Goal: Information Seeking & Learning: Check status

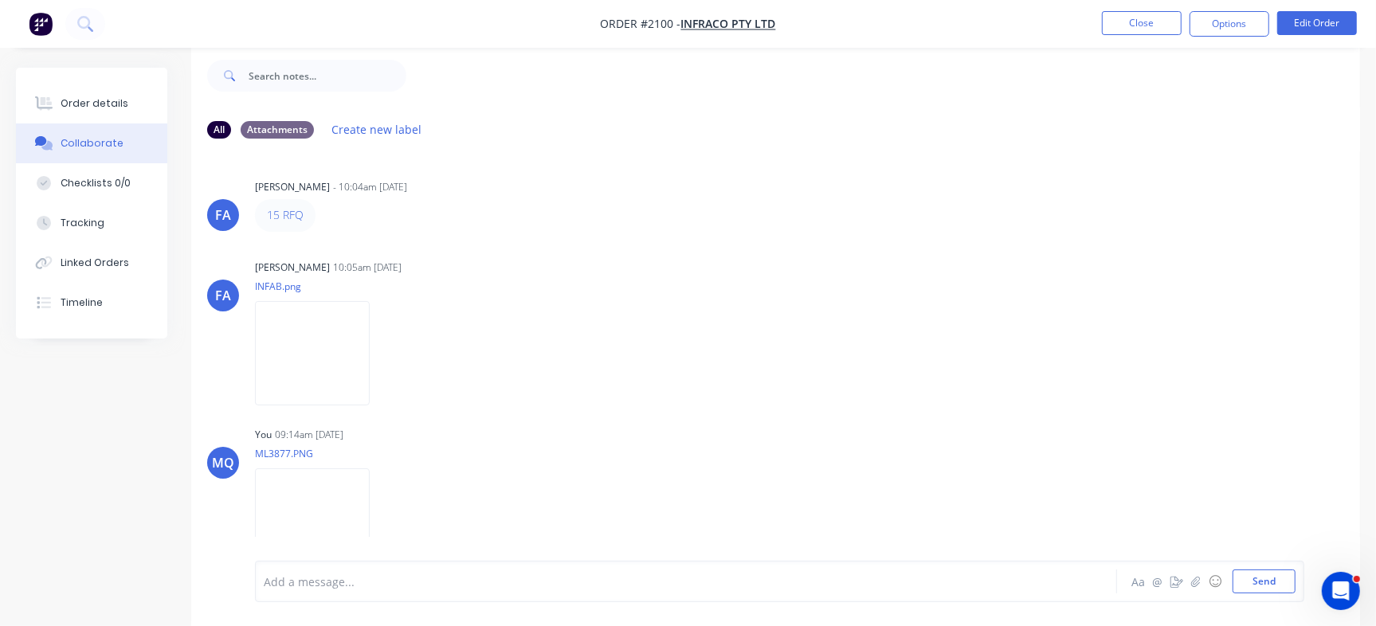
scroll to position [489, 0]
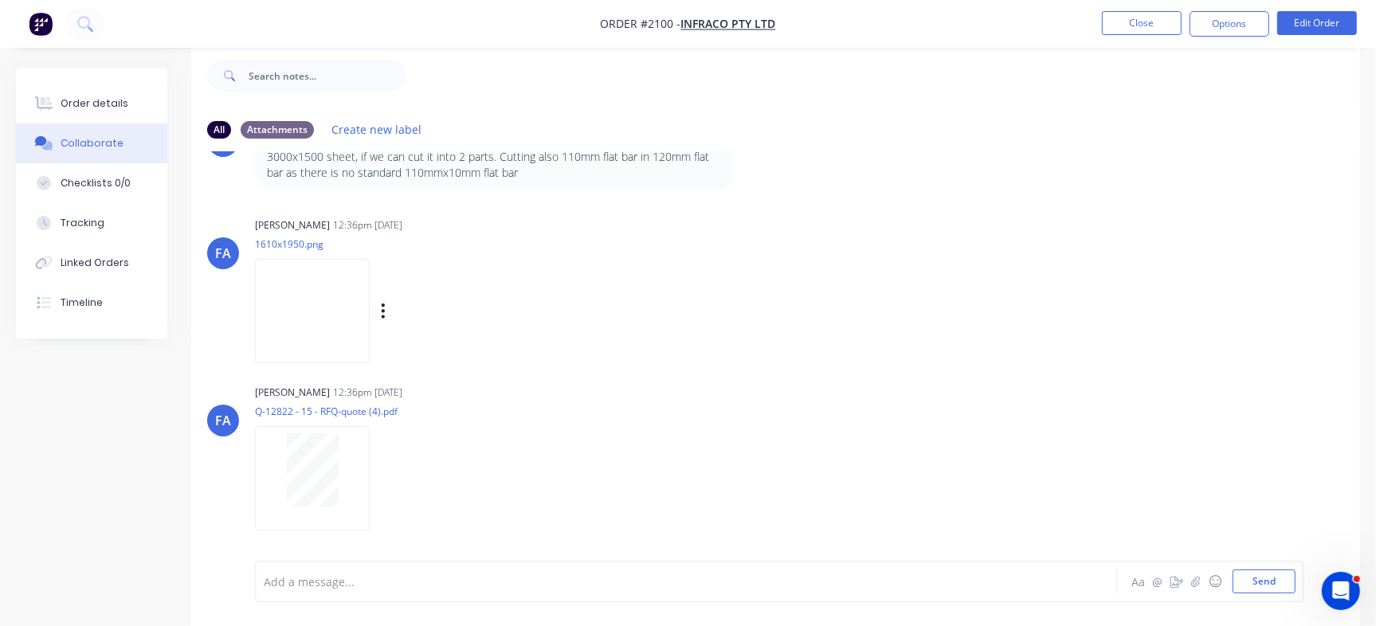
click at [364, 330] on img at bounding box center [312, 311] width 115 height 104
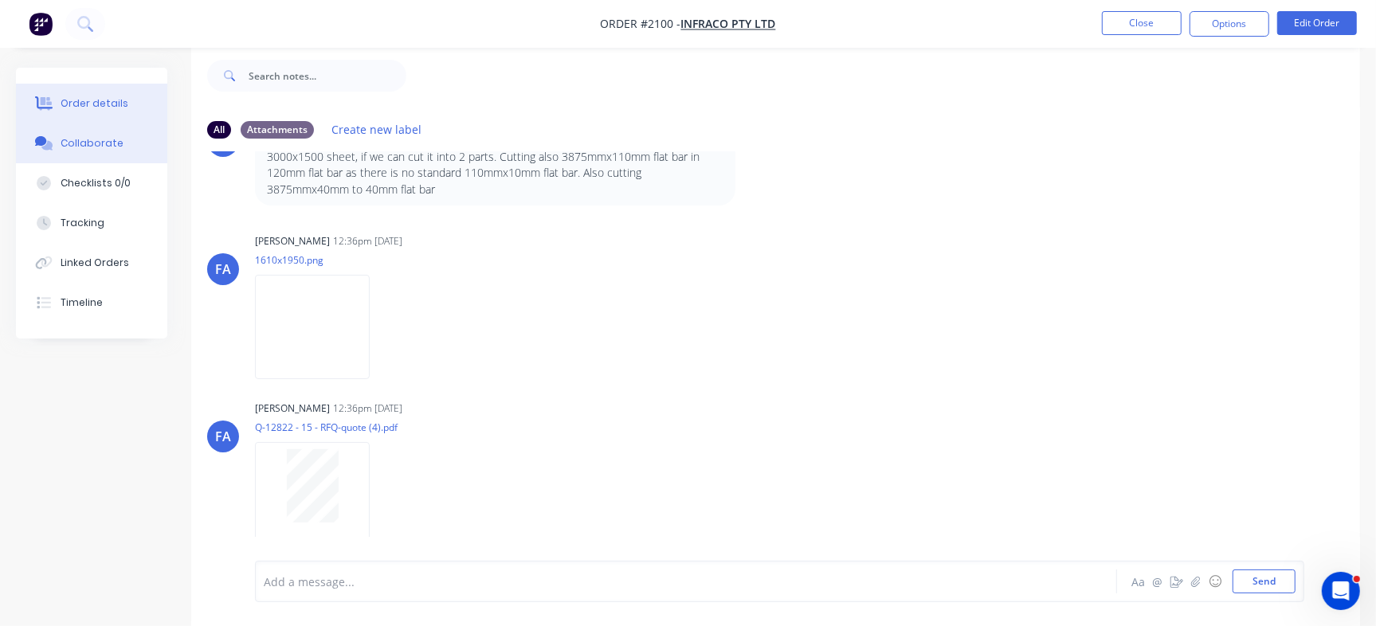
click at [101, 108] on div "Order details" at bounding box center [95, 103] width 68 height 14
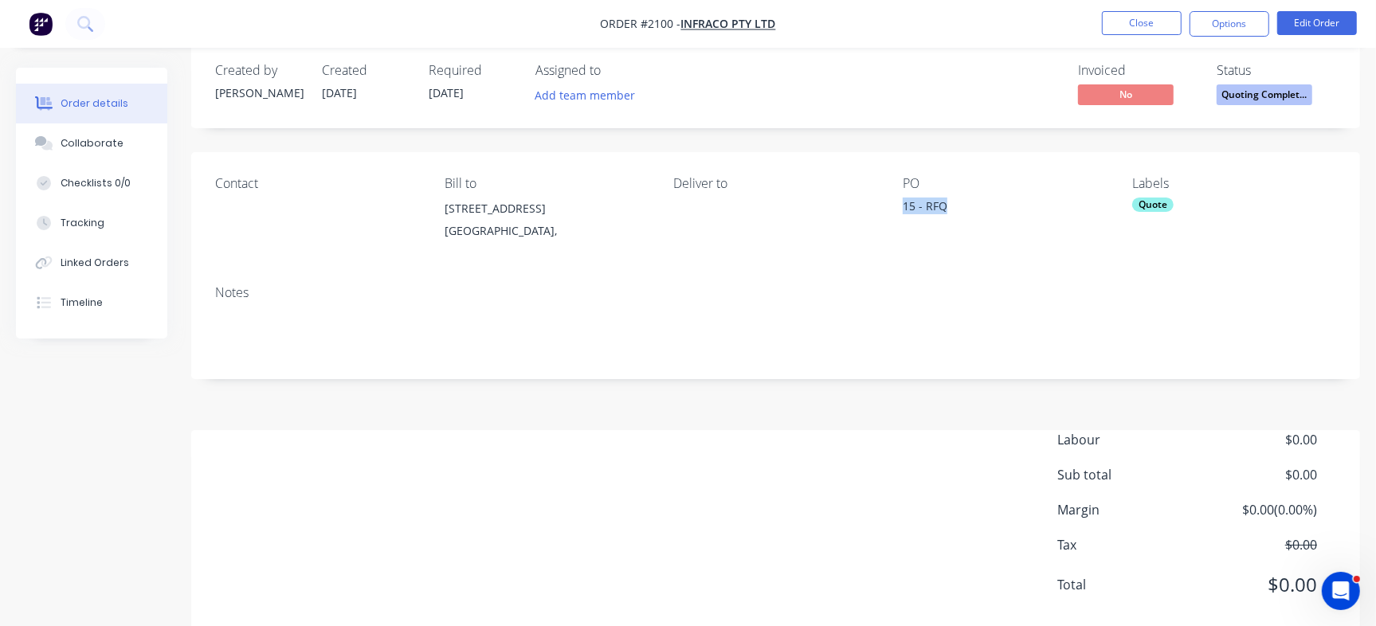
drag, startPoint x: 903, startPoint y: 202, endPoint x: 972, endPoint y: 204, distance: 69.4
click at [972, 204] on div "Contact Bill to [STREET_ADDRESS], Deliver to PO 15 - RFQ Labels Quote" at bounding box center [775, 212] width 1169 height 120
click at [917, 206] on div "15 - RFQ" at bounding box center [1002, 209] width 199 height 22
drag, startPoint x: 916, startPoint y: 204, endPoint x: 884, endPoint y: 213, distance: 33.8
click at [884, 213] on div "Contact Bill to [STREET_ADDRESS], Deliver to PO 15 - RFQ Labels Quote" at bounding box center [775, 212] width 1169 height 120
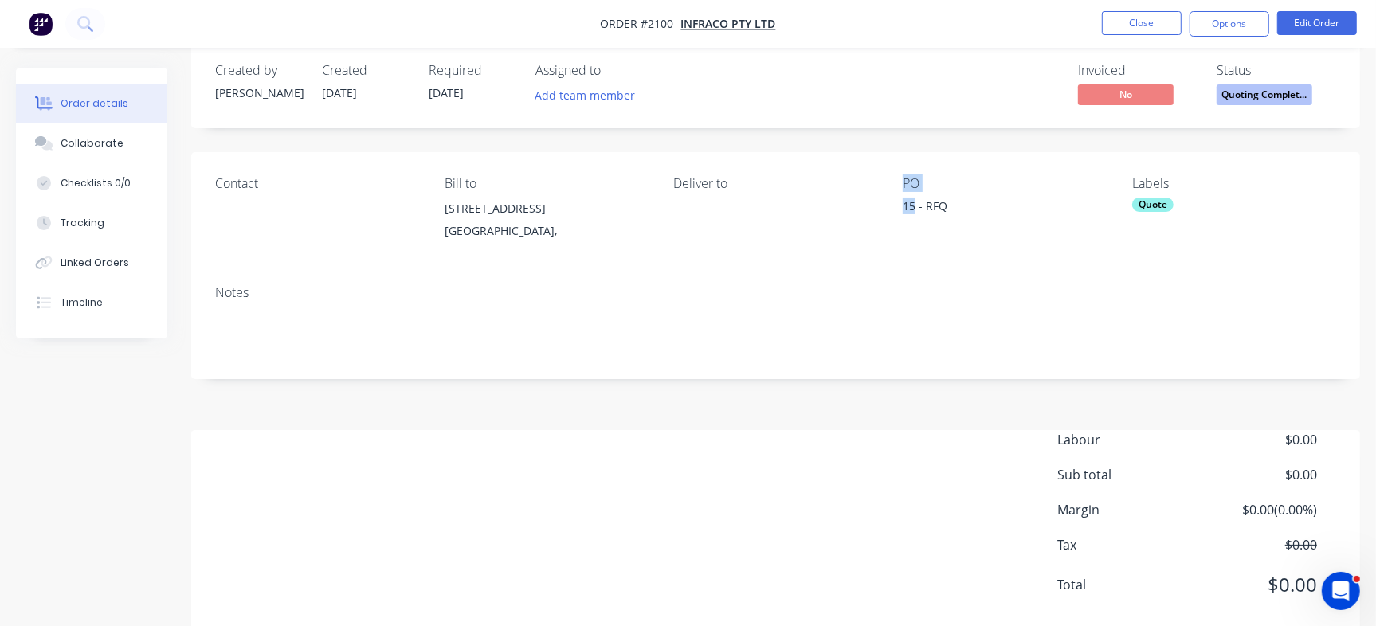
click at [910, 210] on div "15 - RFQ" at bounding box center [1002, 209] width 199 height 22
drag, startPoint x: 905, startPoint y: 211, endPoint x: 916, endPoint y: 213, distance: 12.1
click at [916, 213] on div "15 - RFQ" at bounding box center [1002, 209] width 199 height 22
click at [121, 140] on button "Collaborate" at bounding box center [91, 144] width 151 height 40
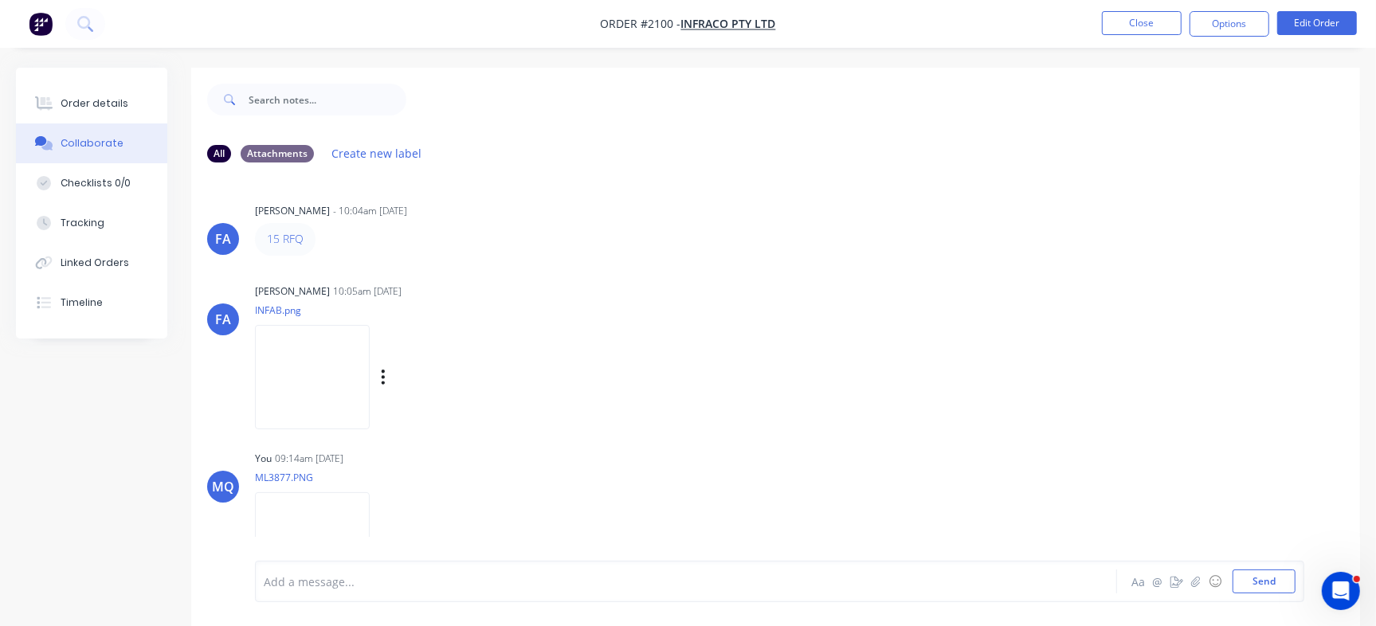
scroll to position [505, 0]
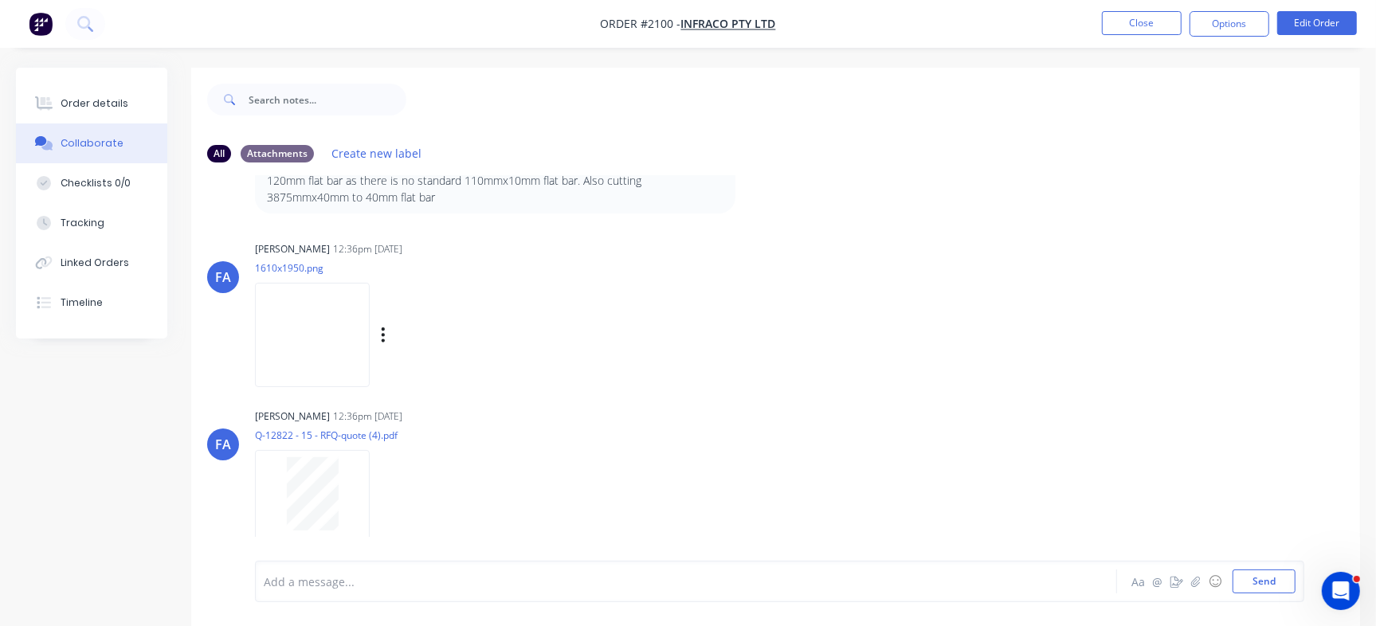
click at [273, 313] on img at bounding box center [312, 335] width 115 height 104
click at [357, 308] on img at bounding box center [312, 335] width 115 height 104
click at [1128, 17] on button "Close" at bounding box center [1142, 23] width 80 height 24
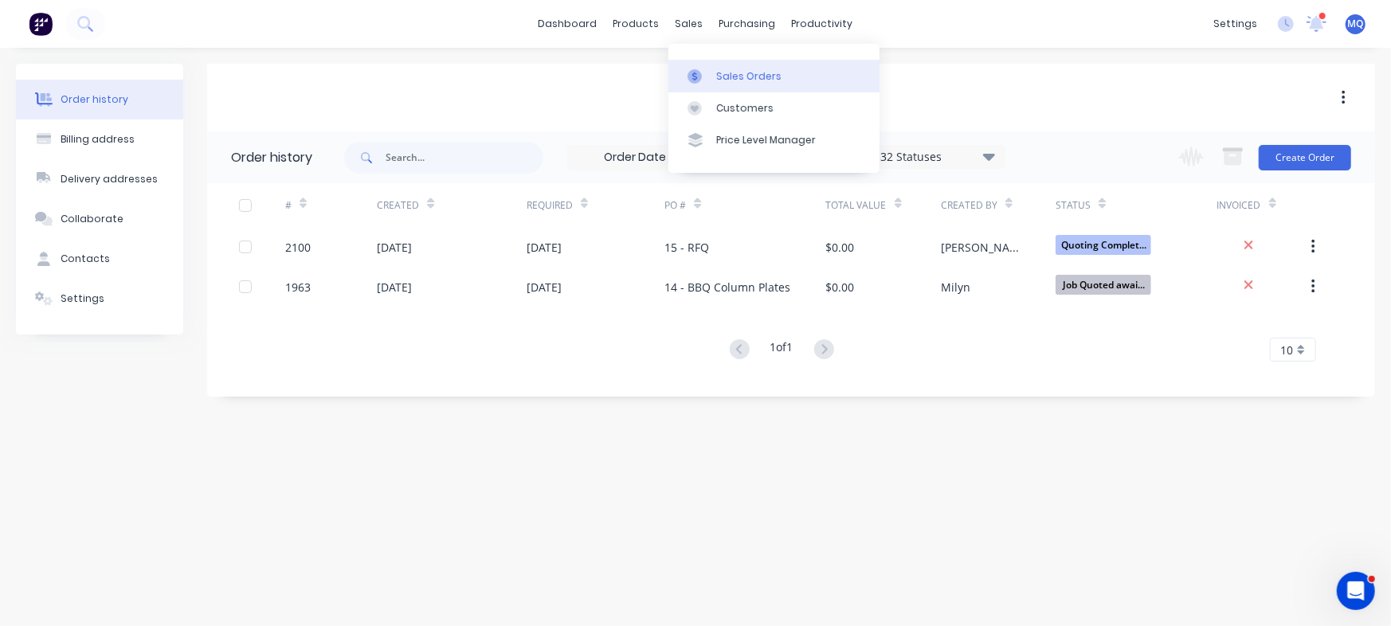
click at [696, 77] on icon at bounding box center [695, 76] width 5 height 9
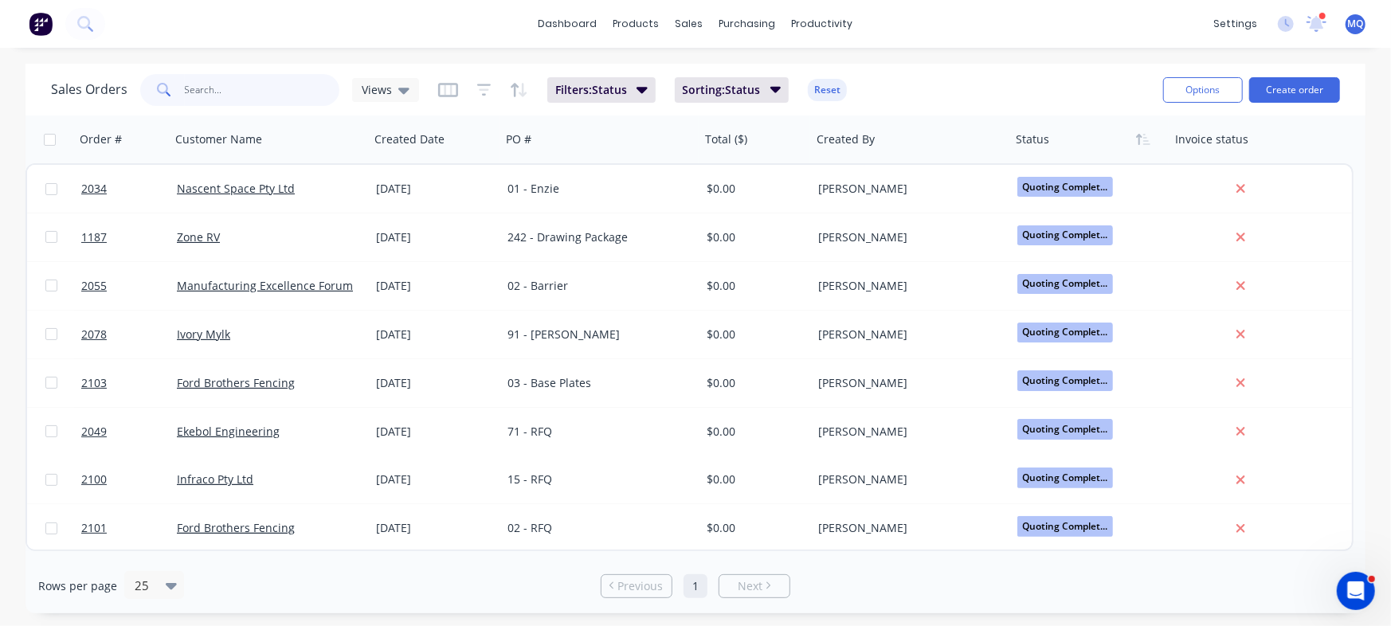
click at [254, 86] on input "text" at bounding box center [262, 90] width 155 height 32
type input "[PERSON_NAME]"
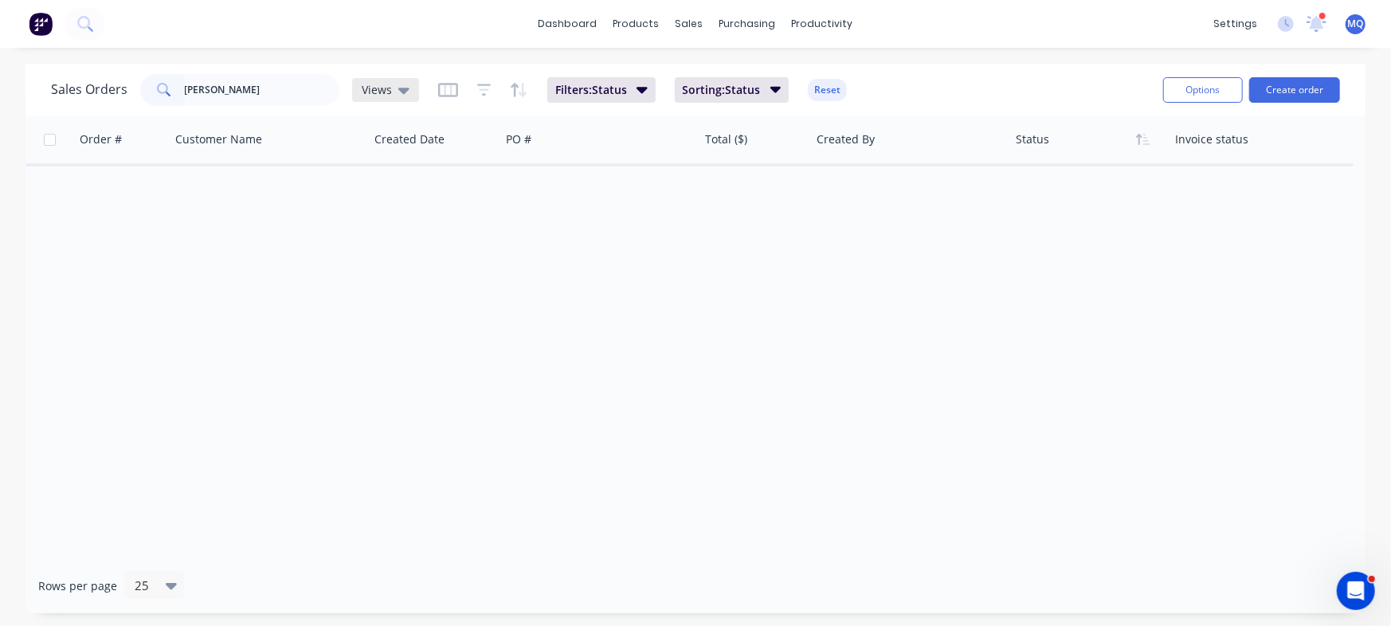
click at [375, 82] on span "Views" at bounding box center [377, 89] width 30 height 17
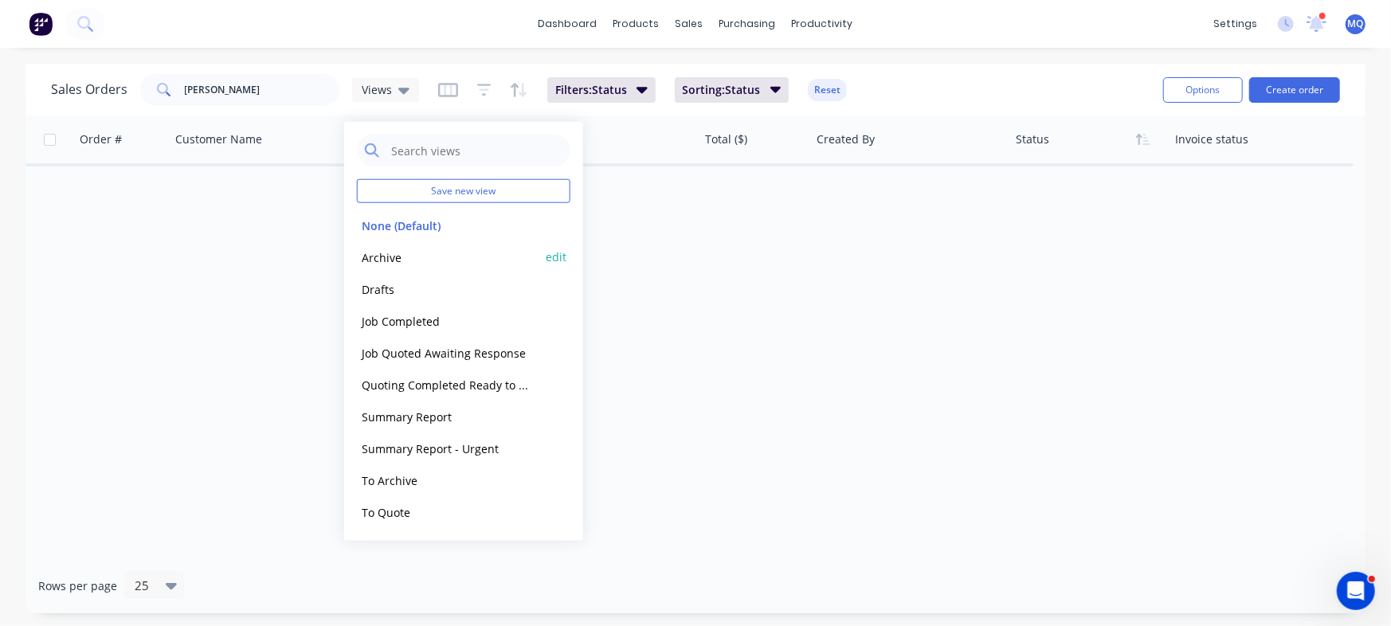
click at [390, 258] on button "Archive" at bounding box center [448, 257] width 182 height 18
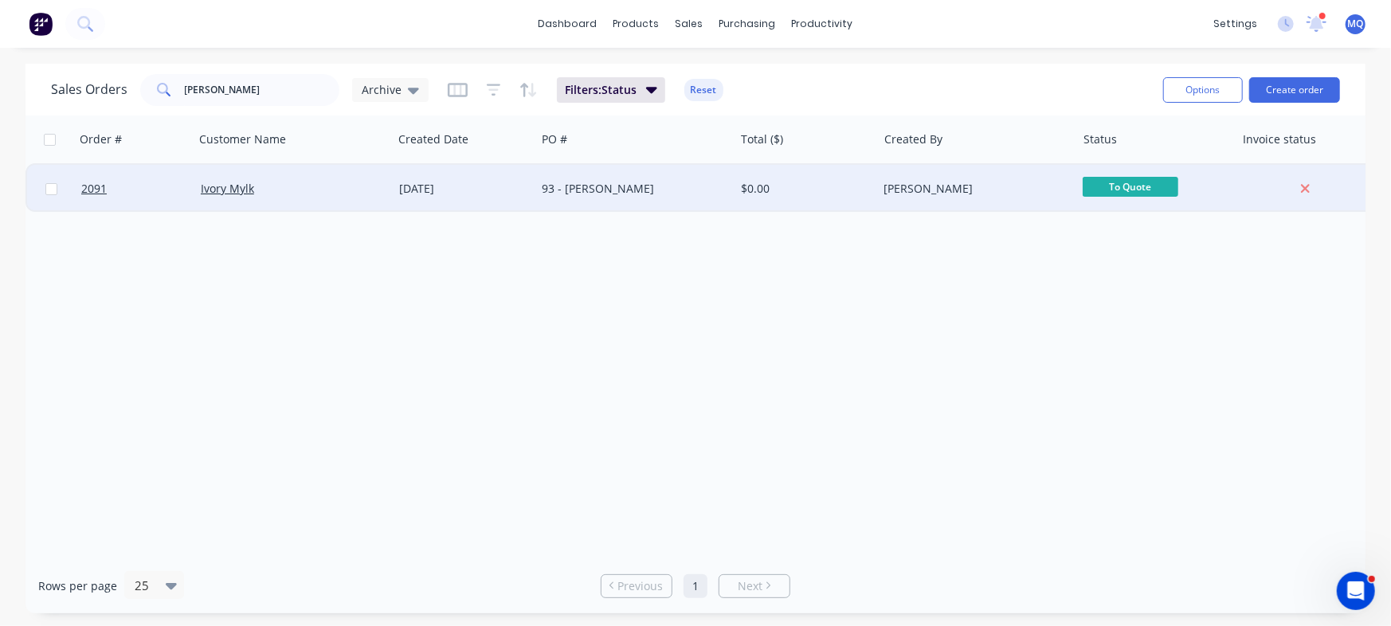
click at [567, 191] on div "93 - [PERSON_NAME]" at bounding box center [630, 189] width 177 height 16
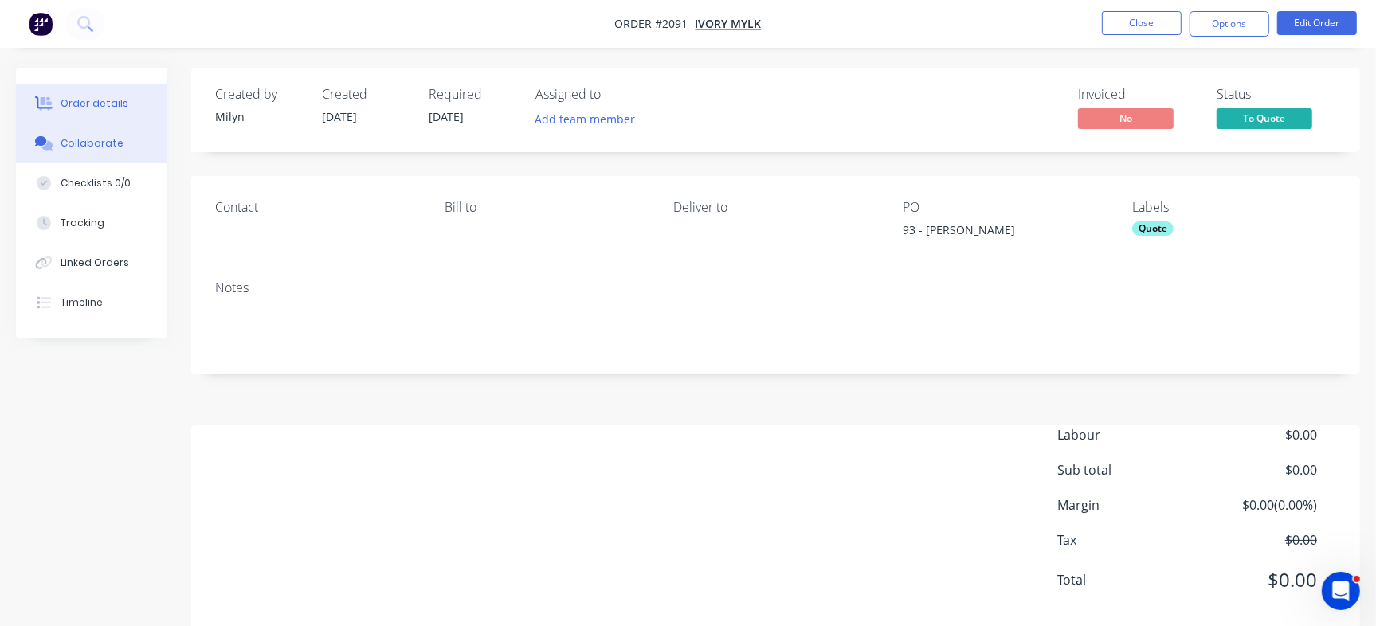
click at [94, 133] on button "Collaborate" at bounding box center [91, 144] width 151 height 40
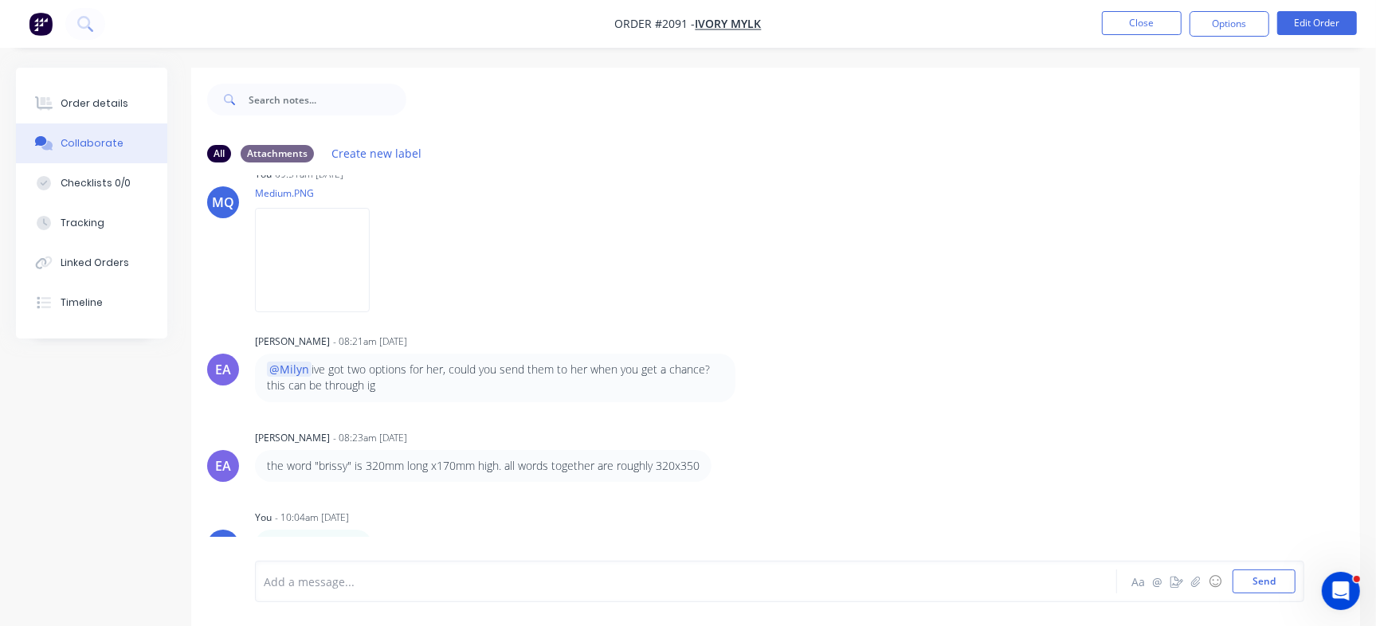
scroll to position [24, 0]
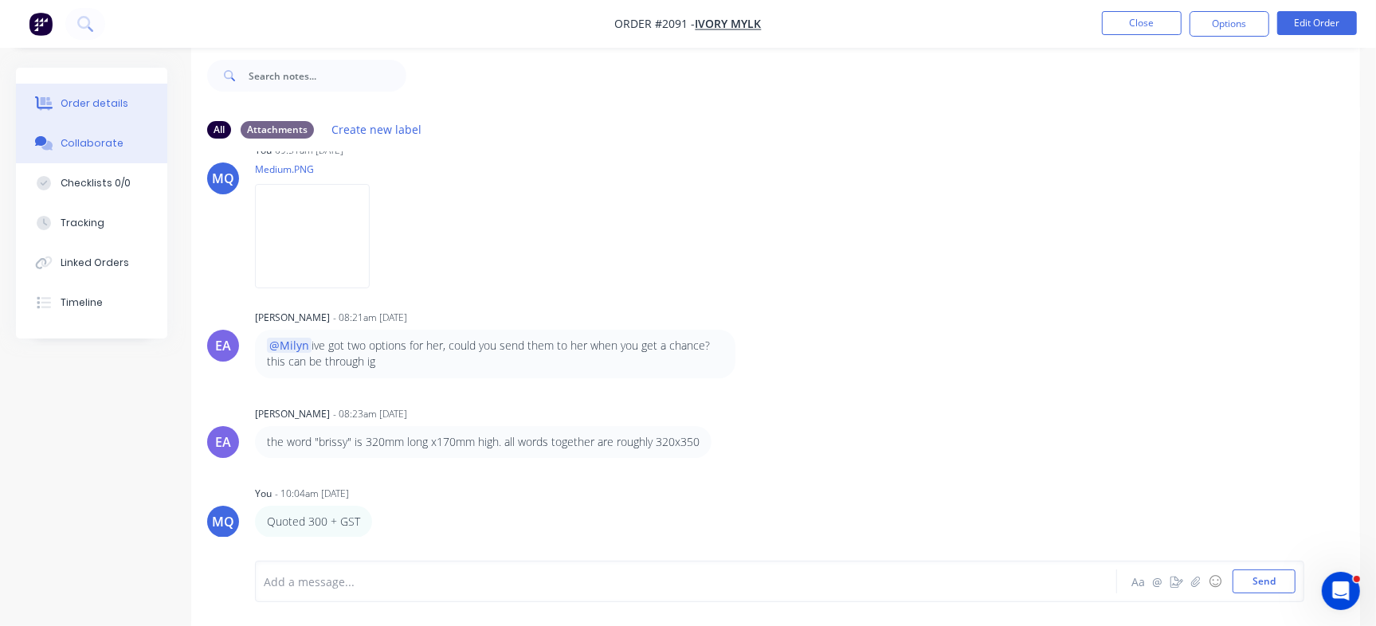
click at [96, 108] on div "Order details" at bounding box center [95, 103] width 68 height 14
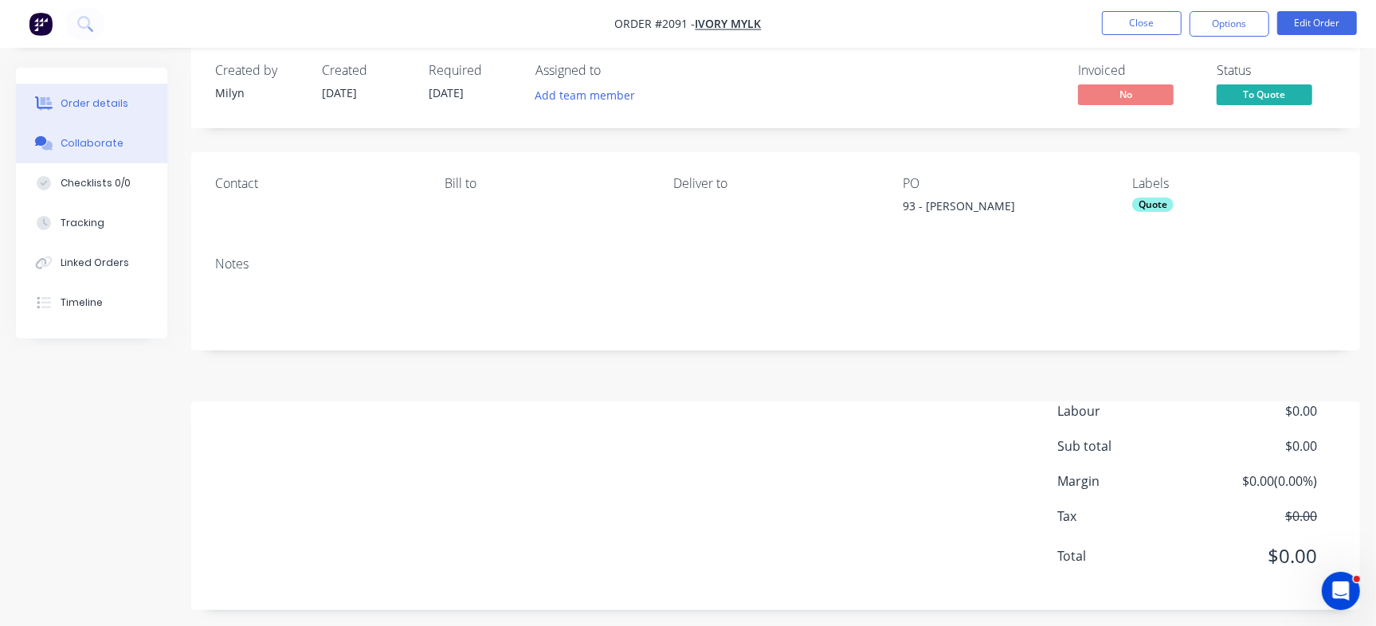
click at [108, 149] on div "Collaborate" at bounding box center [92, 143] width 63 height 14
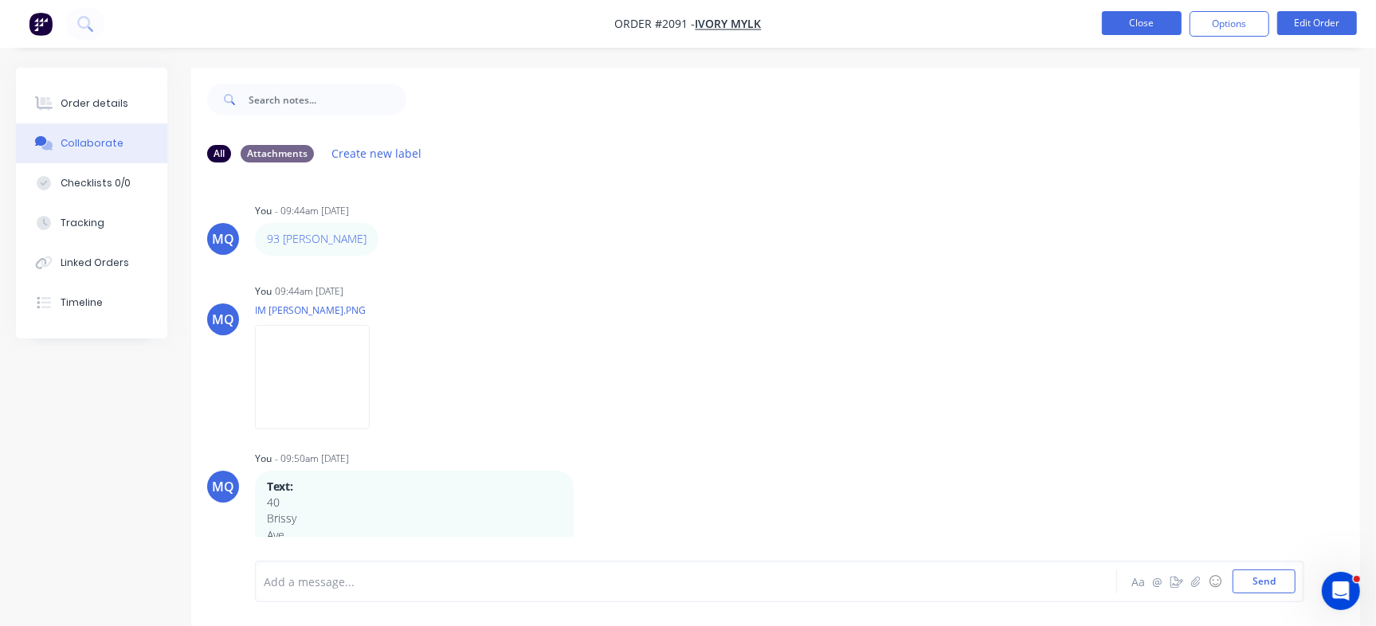
click at [1132, 25] on button "Close" at bounding box center [1142, 23] width 80 height 24
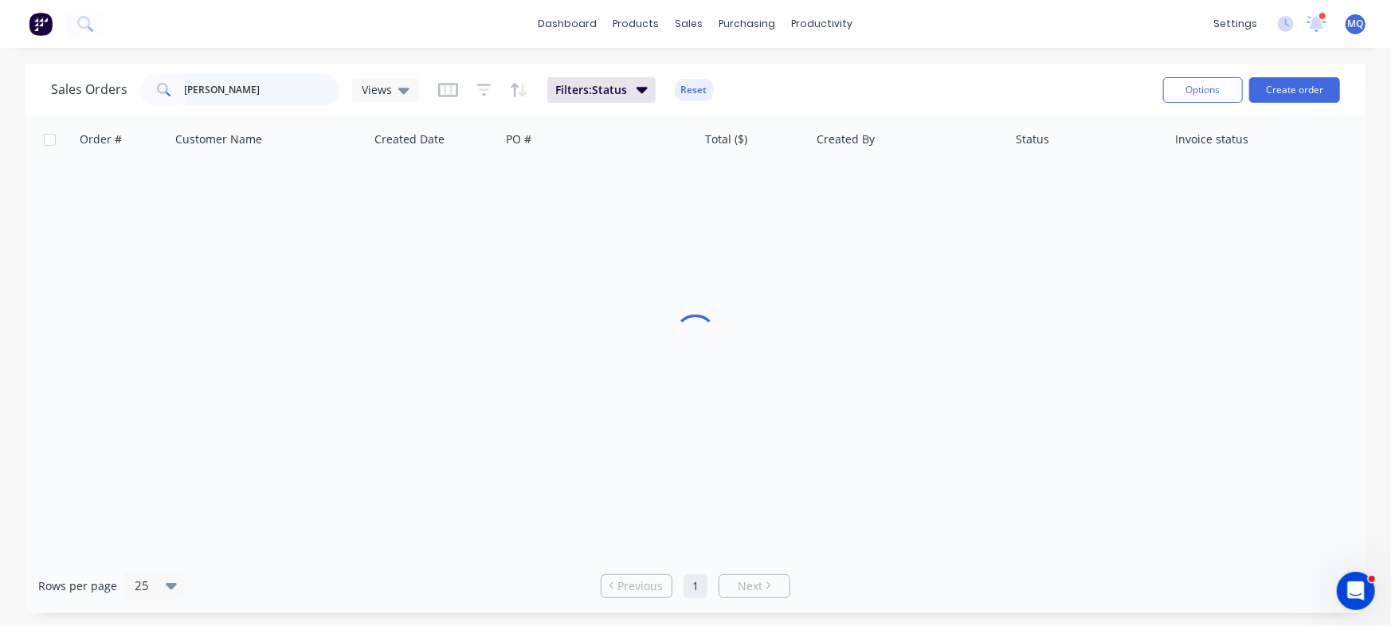
click at [258, 92] on input "[PERSON_NAME]" at bounding box center [262, 90] width 155 height 32
type input "[GEOGRAPHIC_DATA]"
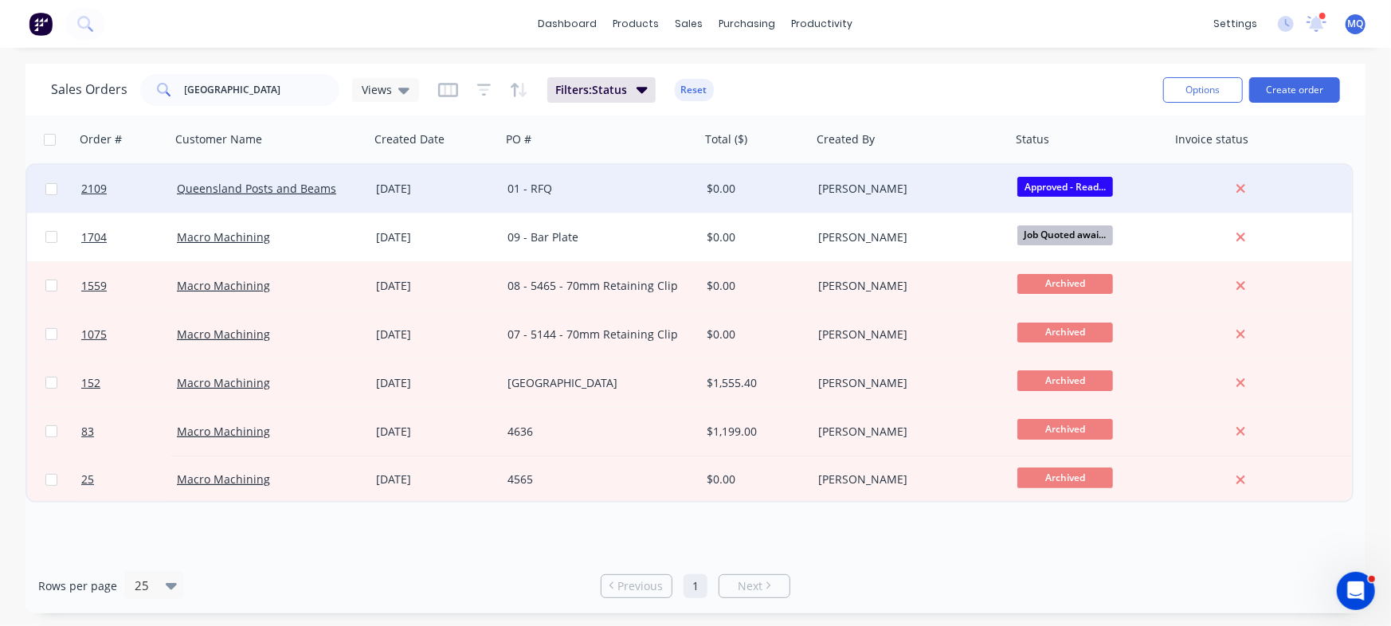
click at [398, 184] on div "[DATE]" at bounding box center [435, 189] width 119 height 16
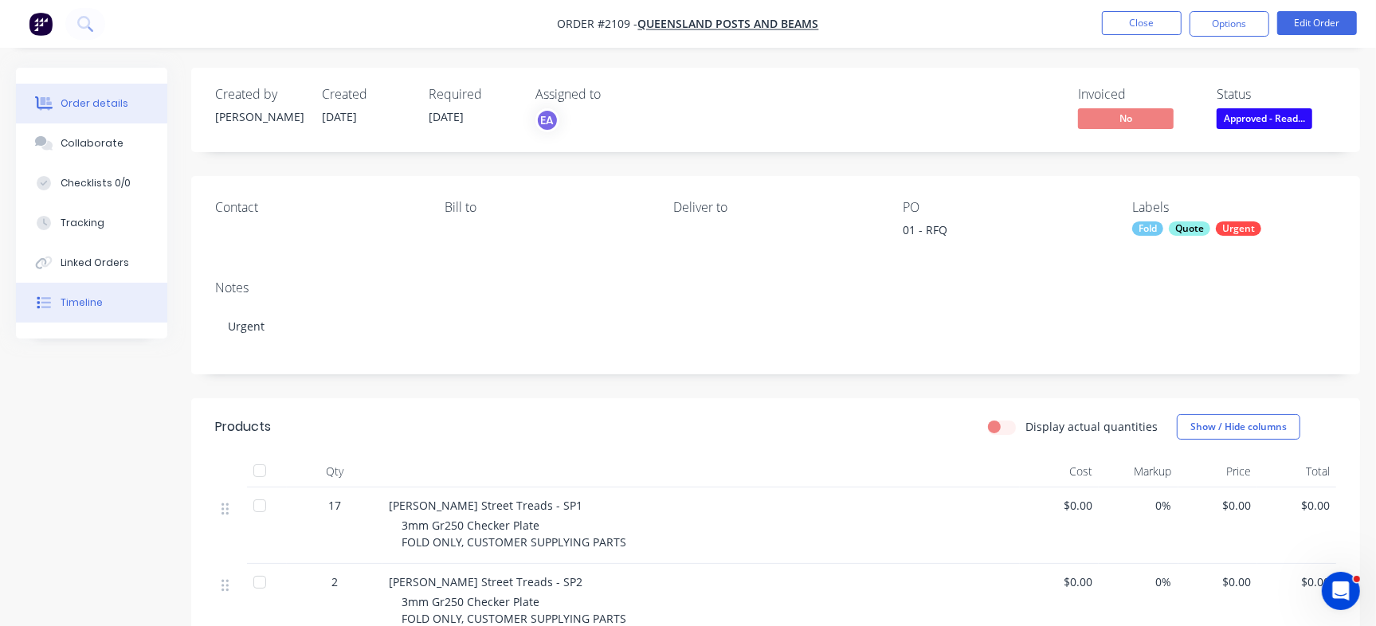
click at [101, 292] on button "Timeline" at bounding box center [91, 303] width 151 height 40
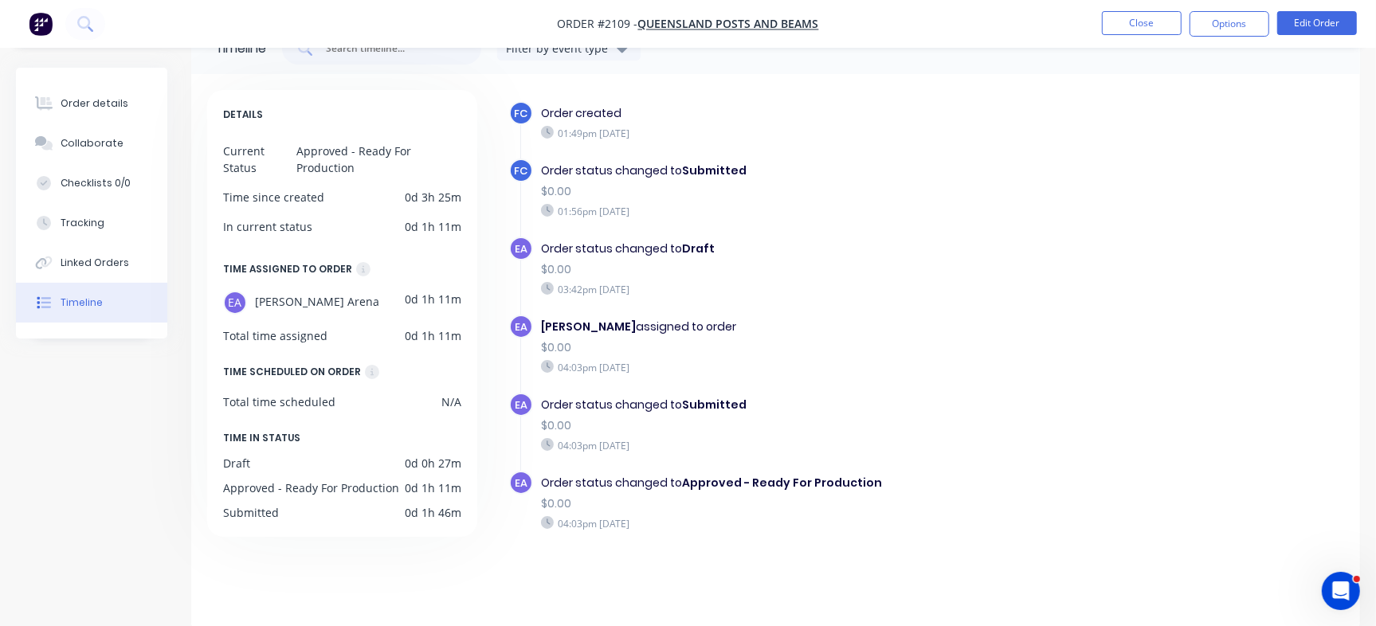
scroll to position [46, 0]
click at [80, 142] on div "Collaborate" at bounding box center [92, 143] width 63 height 14
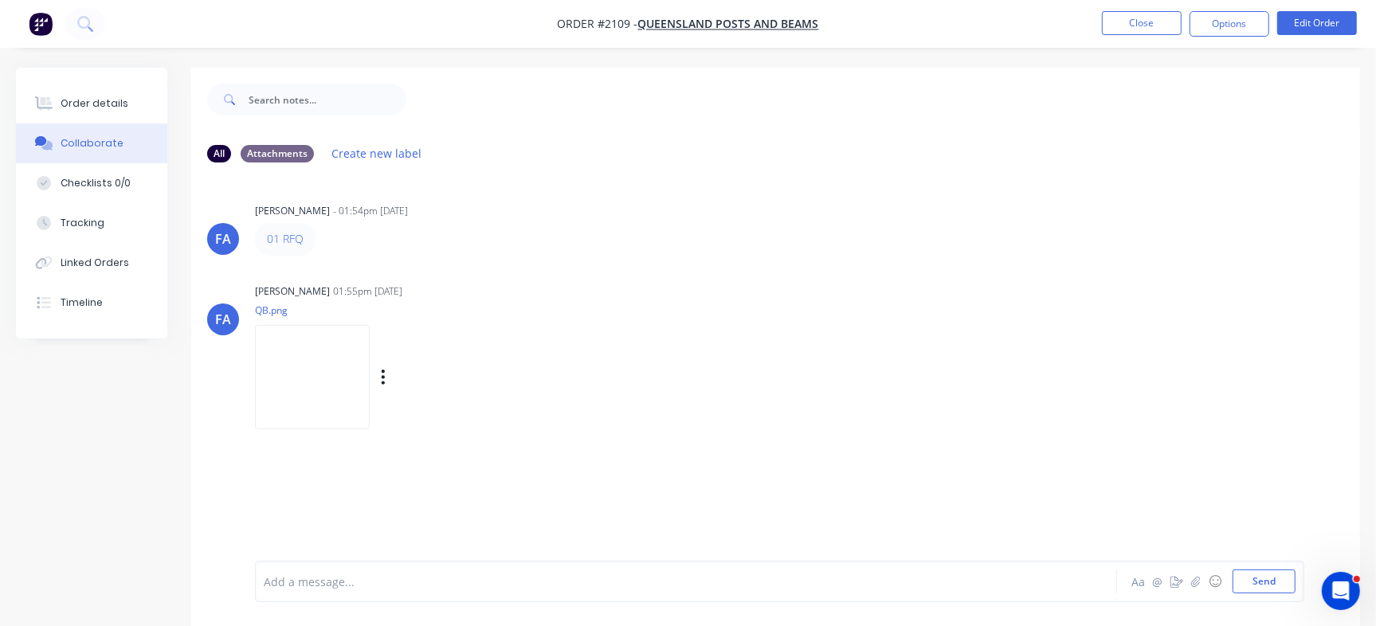
click at [350, 379] on img at bounding box center [312, 377] width 115 height 104
click at [97, 100] on div "Order details" at bounding box center [95, 103] width 68 height 14
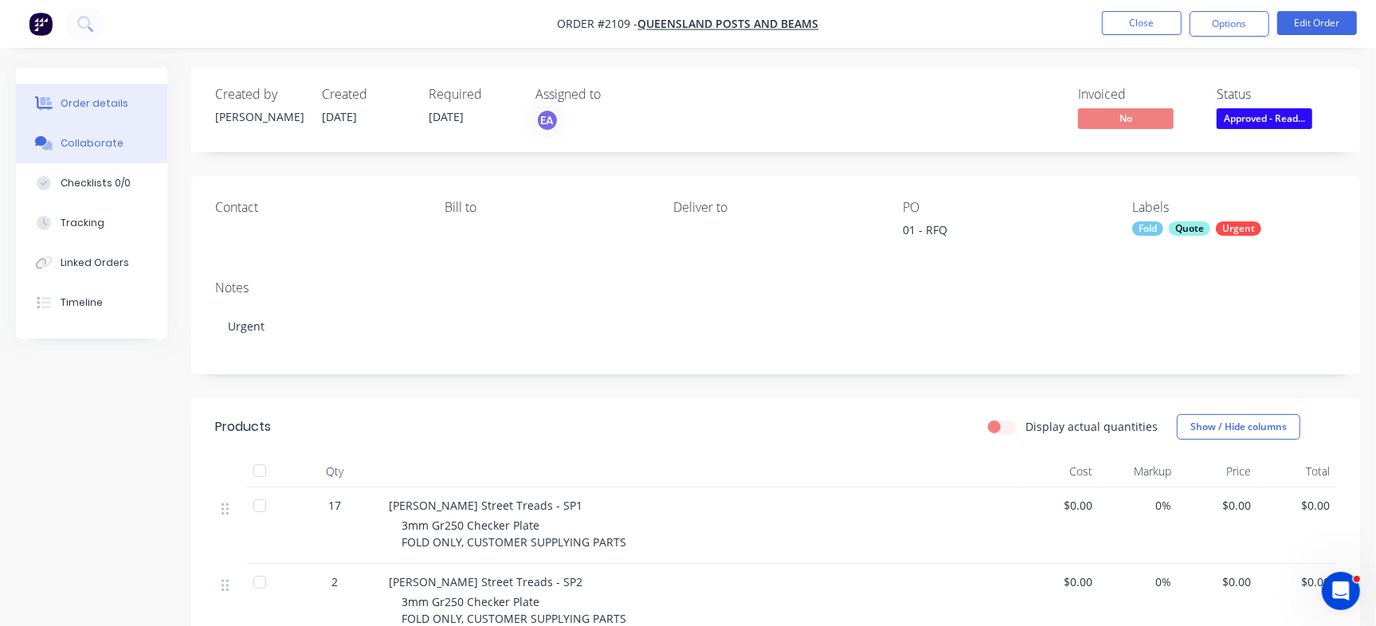
click at [102, 144] on div "Collaborate" at bounding box center [92, 143] width 63 height 14
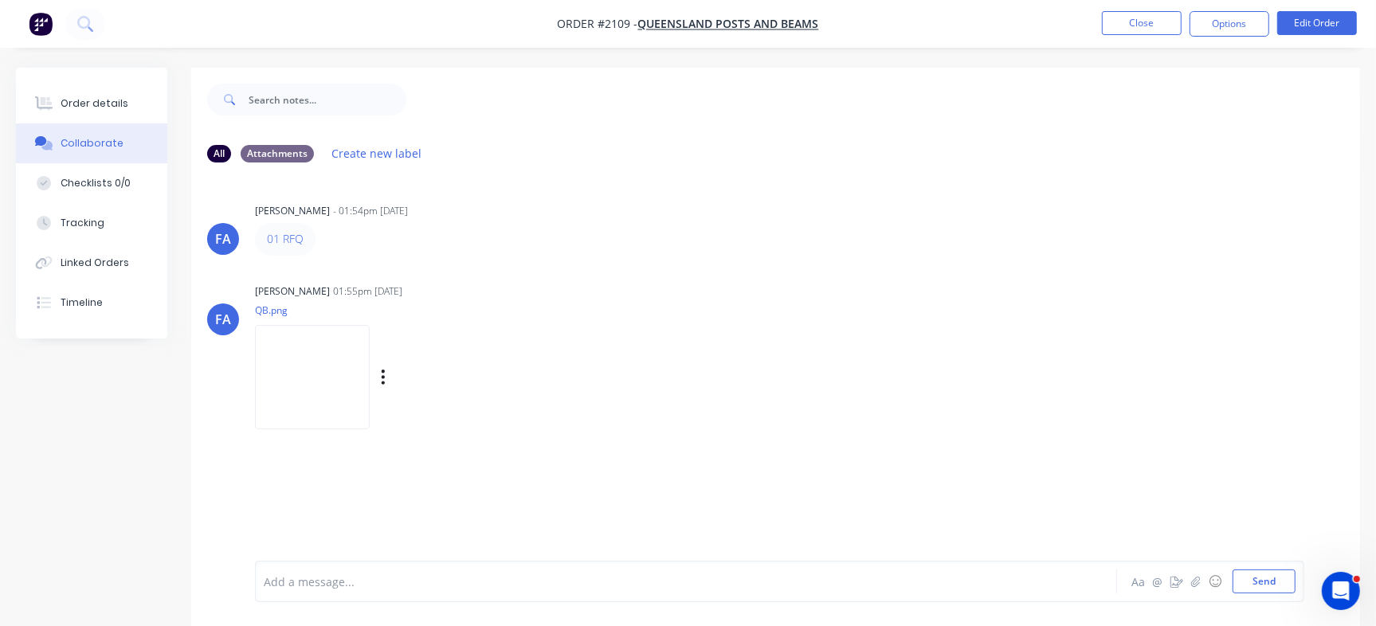
click at [359, 331] on img at bounding box center [312, 377] width 115 height 104
click at [73, 84] on button "Order details" at bounding box center [91, 104] width 151 height 40
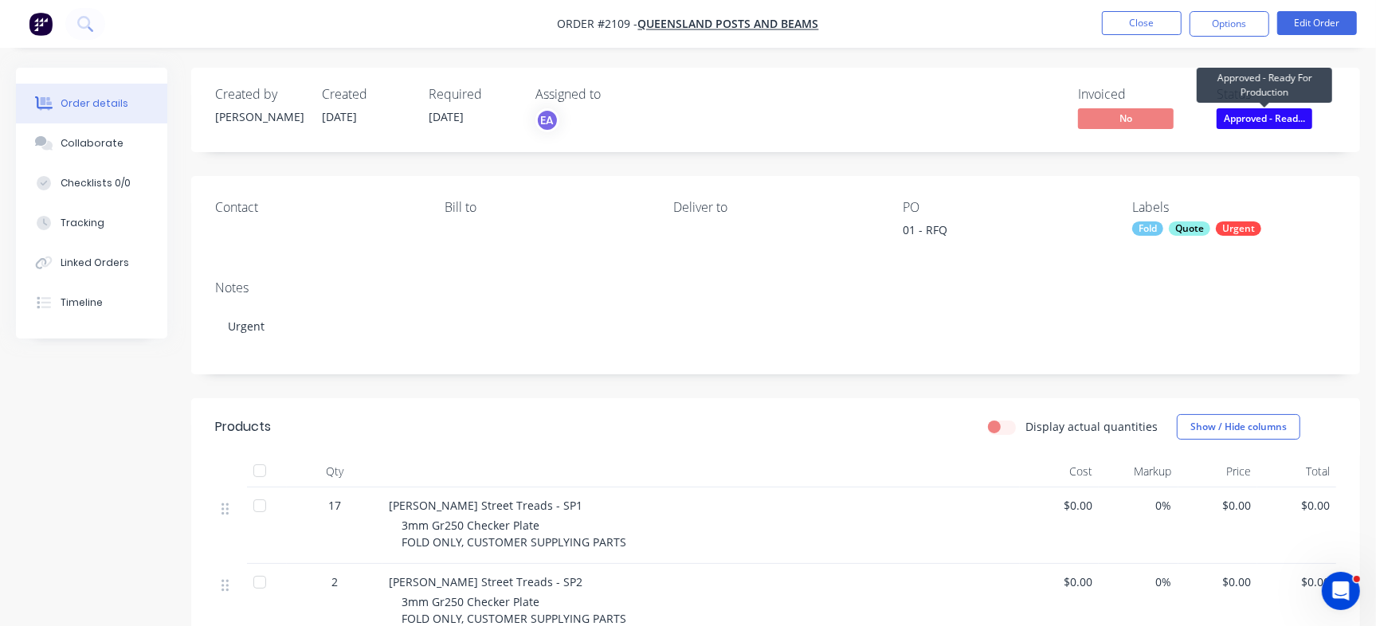
click at [1285, 118] on span "Approved - Read..." at bounding box center [1265, 118] width 96 height 20
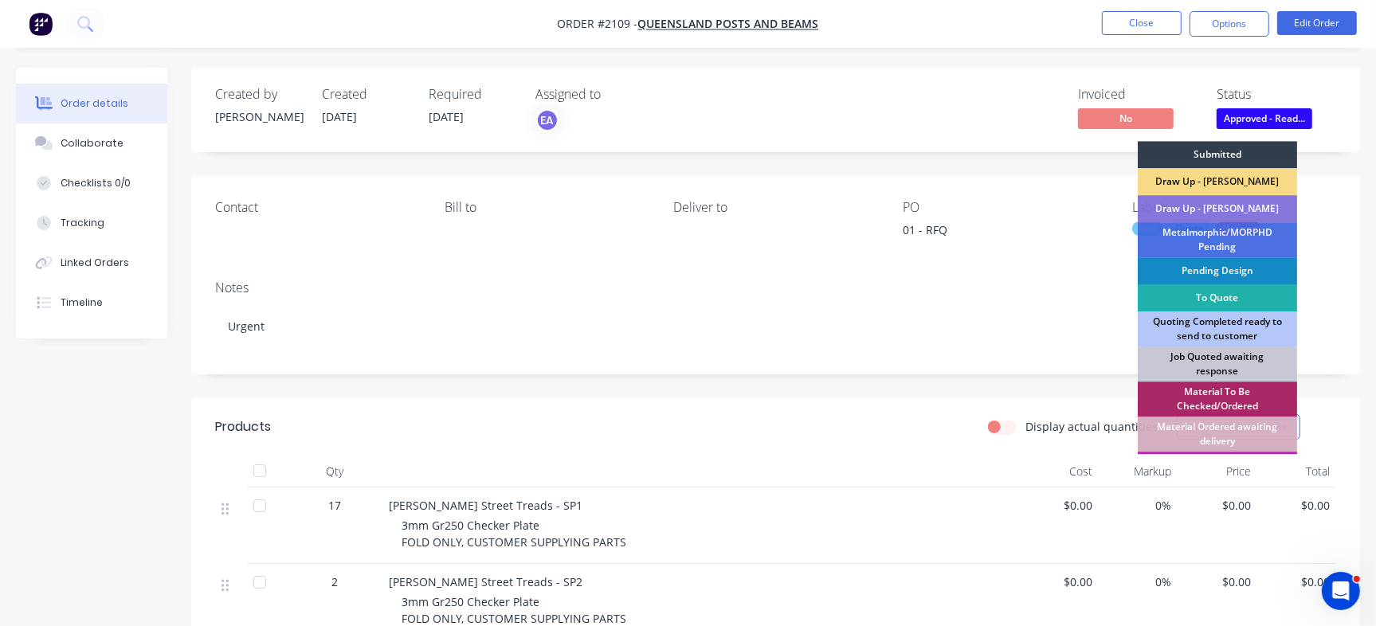
click at [1222, 300] on div "To Quote" at bounding box center [1217, 298] width 159 height 27
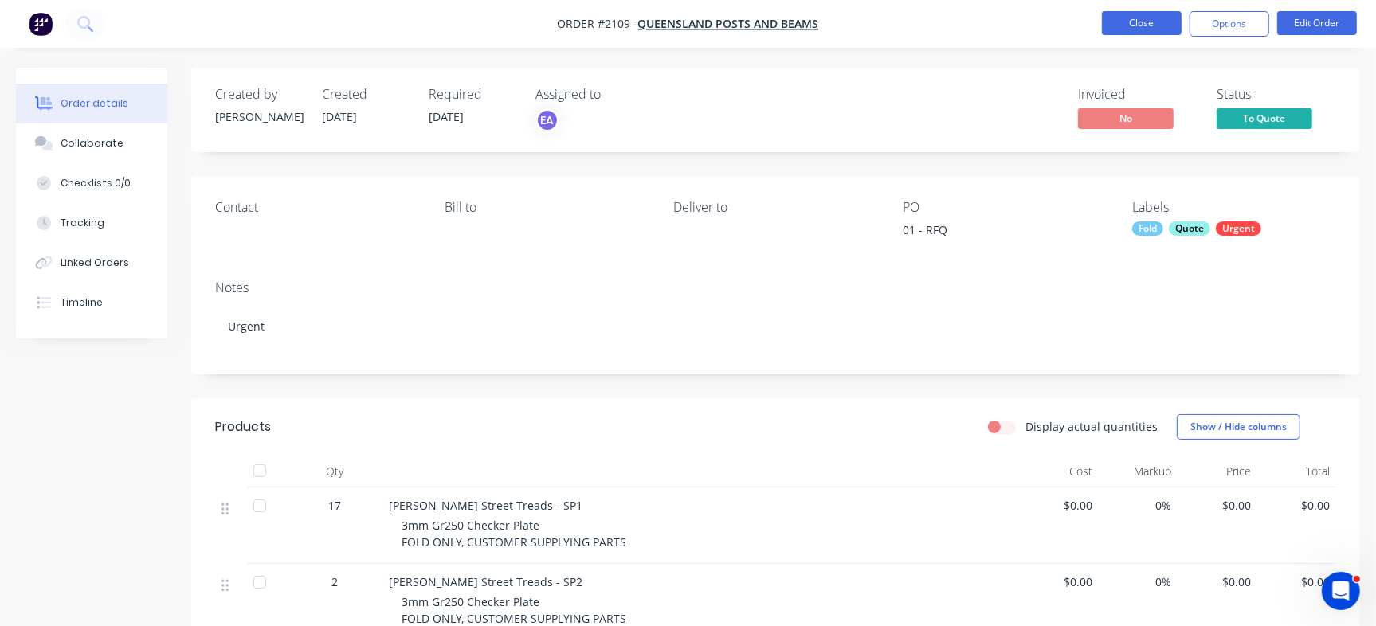
click at [1148, 26] on button "Close" at bounding box center [1142, 23] width 80 height 24
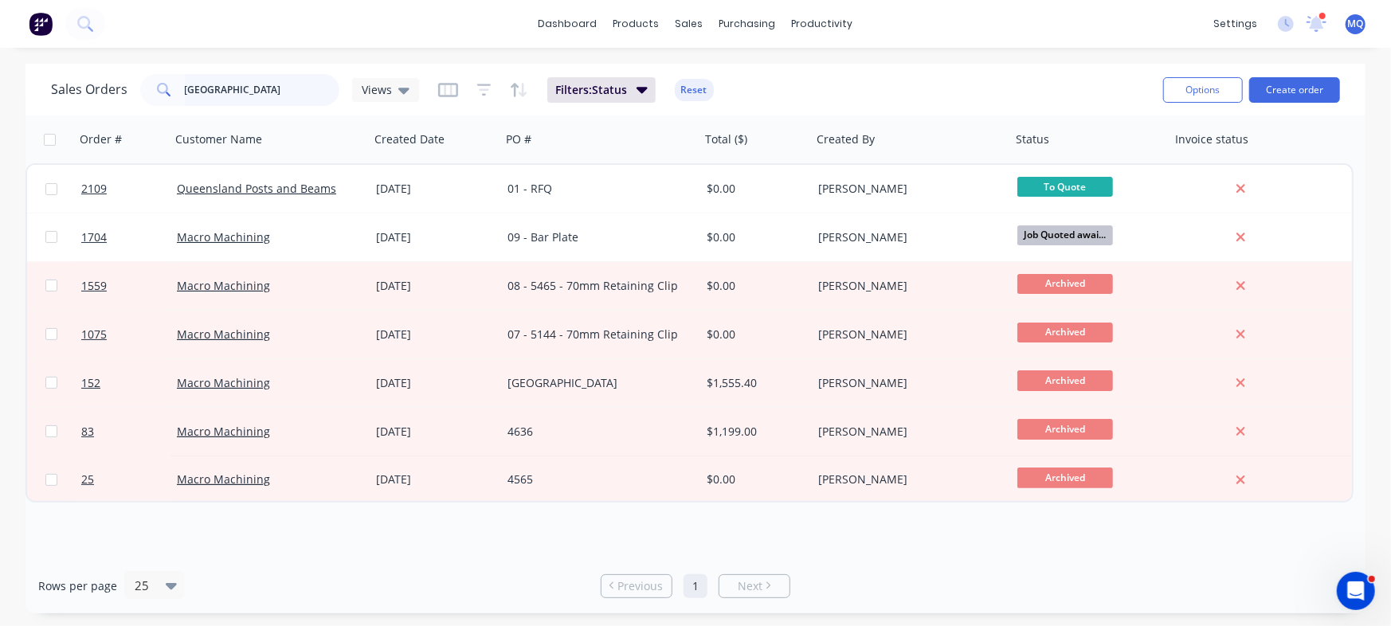
click at [225, 97] on input "[GEOGRAPHIC_DATA]" at bounding box center [262, 90] width 155 height 32
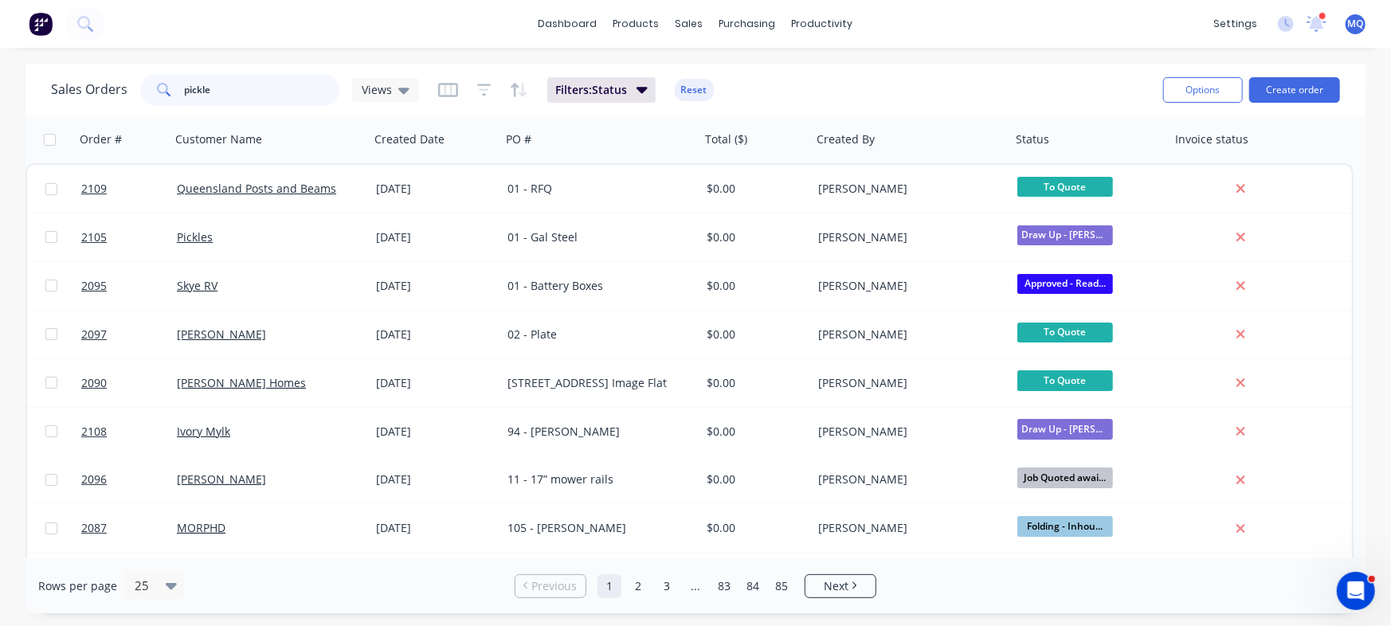
type input "pickle"
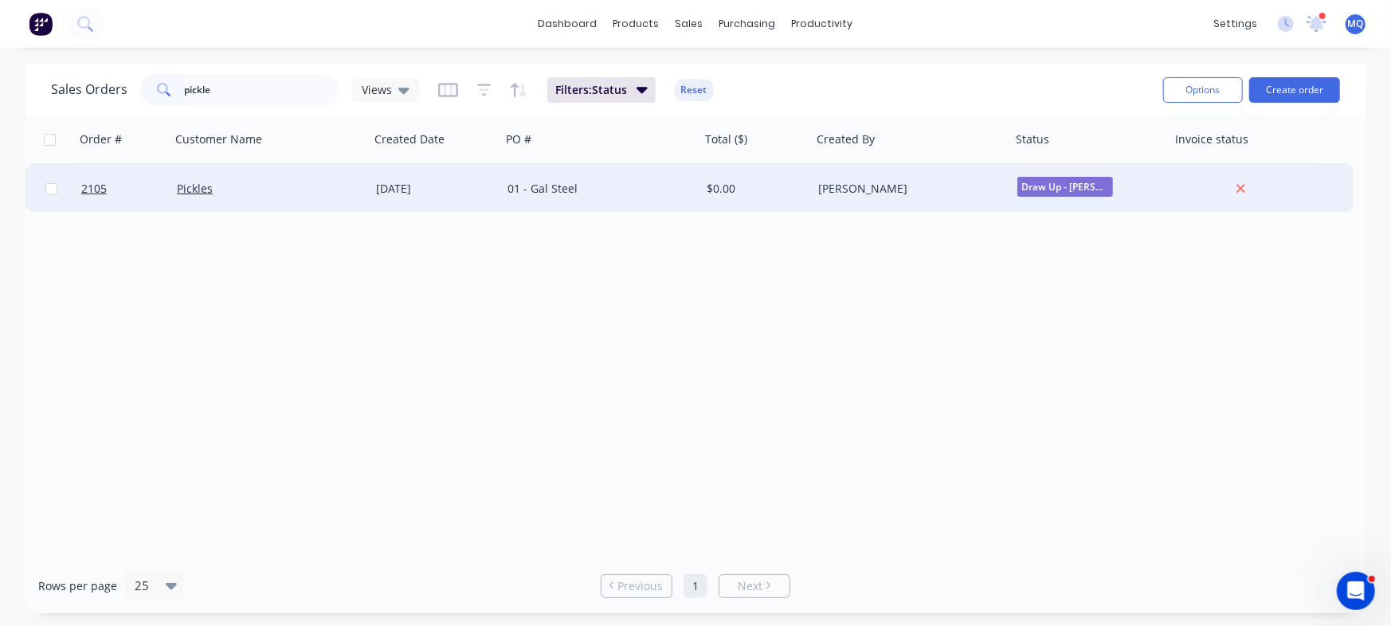
click at [286, 190] on div "Pickles" at bounding box center [265, 189] width 177 height 16
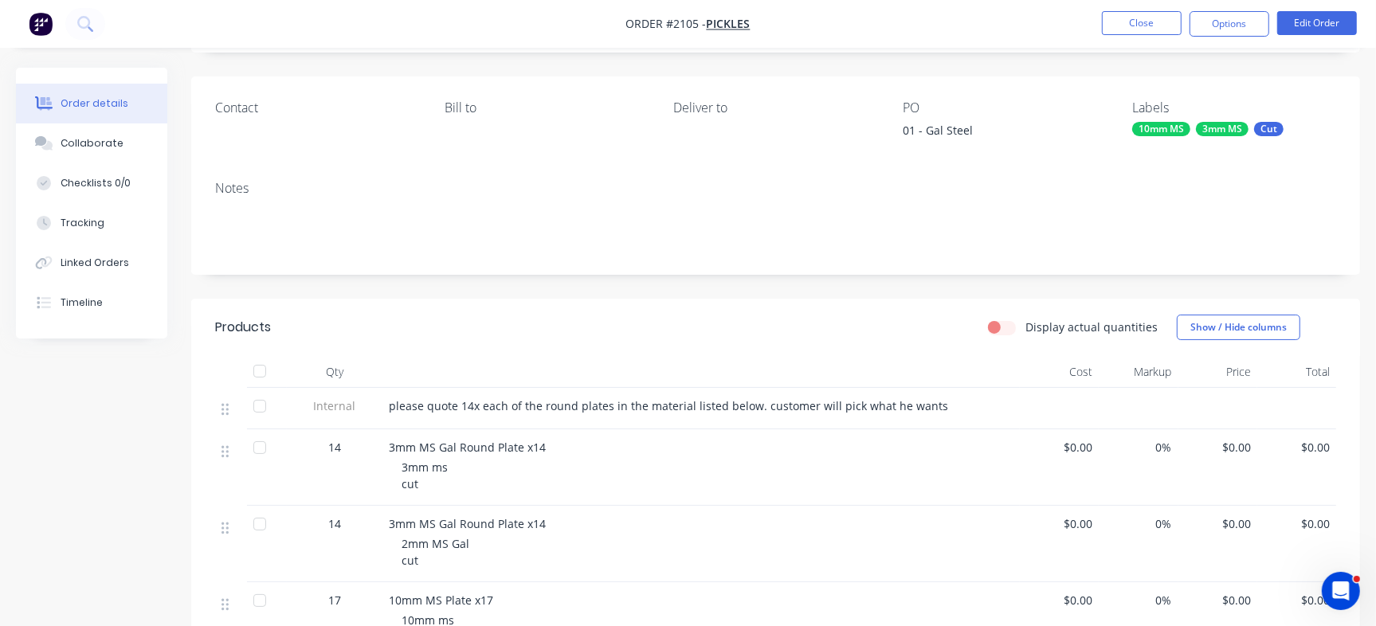
scroll to position [199, 0]
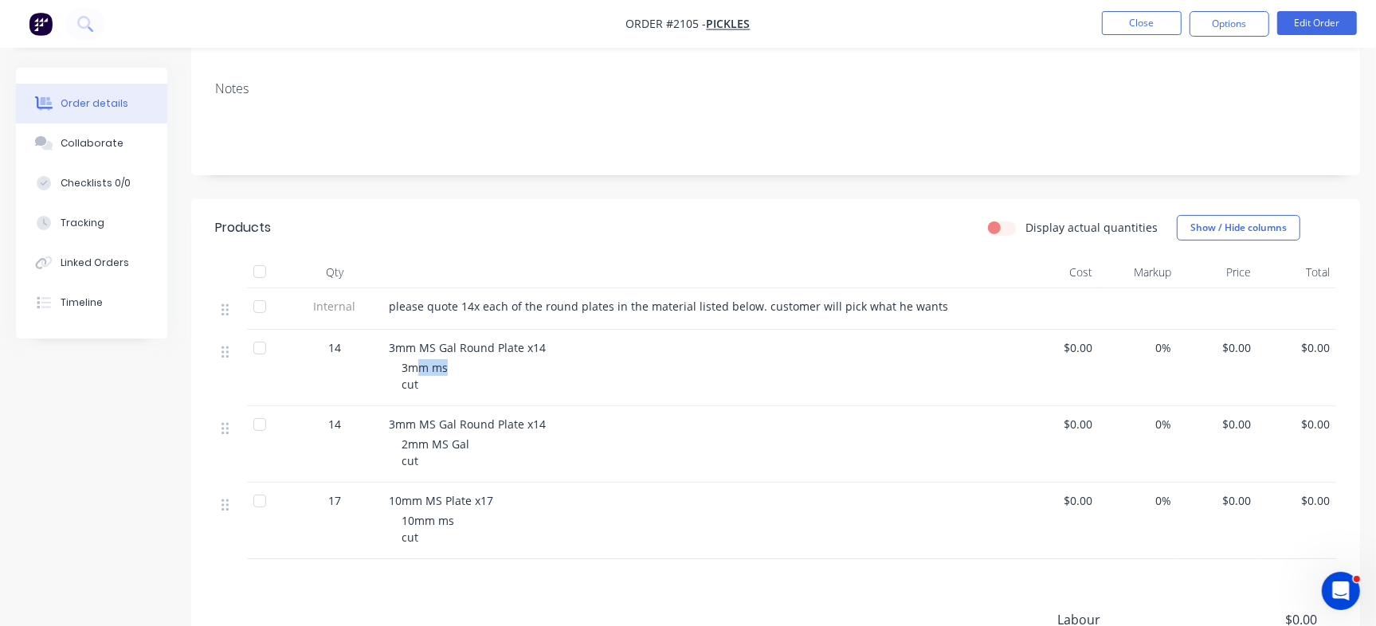
drag, startPoint x: 418, startPoint y: 371, endPoint x: 504, endPoint y: 375, distance: 86.2
click at [504, 375] on div "3mm ms cut" at bounding box center [708, 375] width 612 height 33
click at [478, 449] on div "2mm MS Gal cut" at bounding box center [708, 452] width 612 height 33
click at [497, 531] on div "10mm ms cut" at bounding box center [708, 528] width 612 height 33
click at [110, 143] on div "Collaborate" at bounding box center [92, 143] width 63 height 14
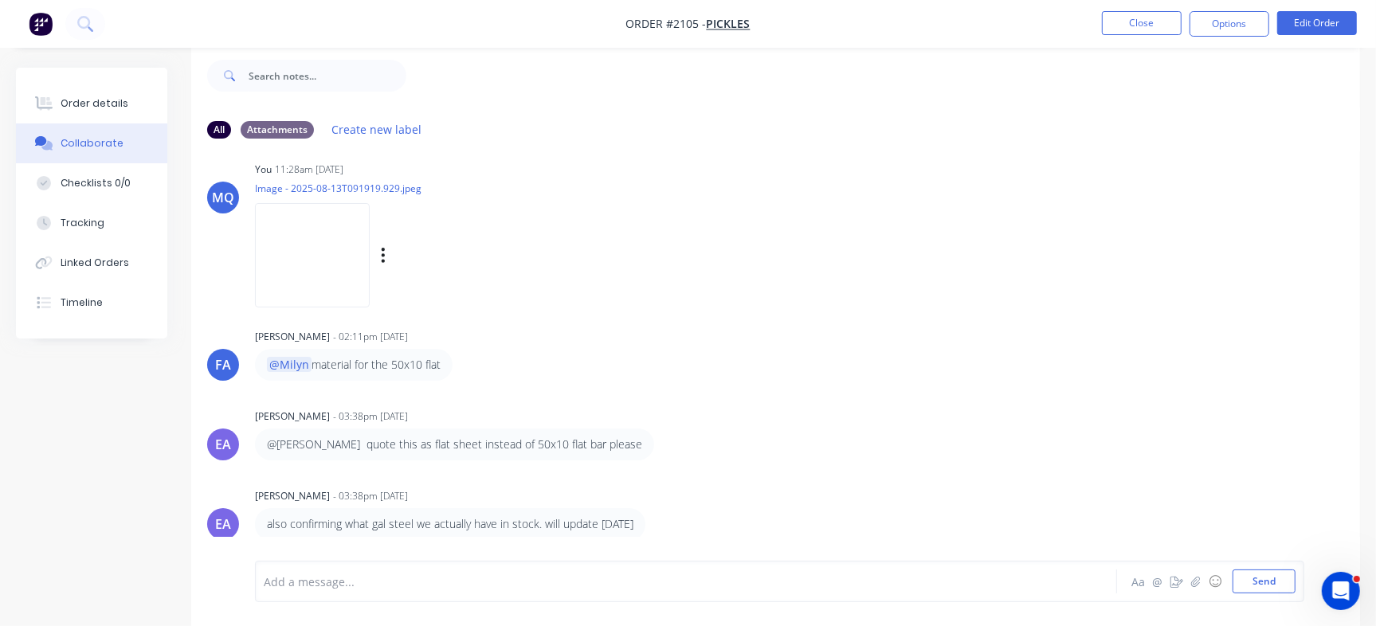
scroll to position [100, 0]
click at [104, 105] on div "Order details" at bounding box center [95, 103] width 68 height 14
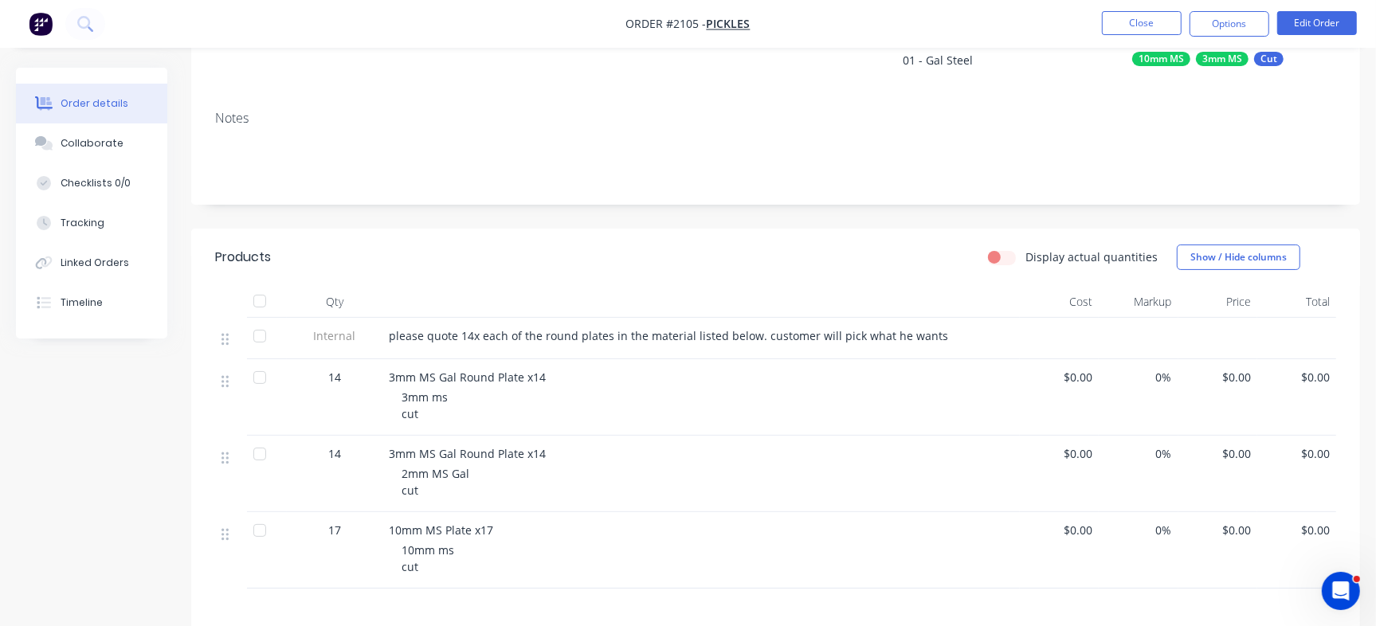
scroll to position [323, 0]
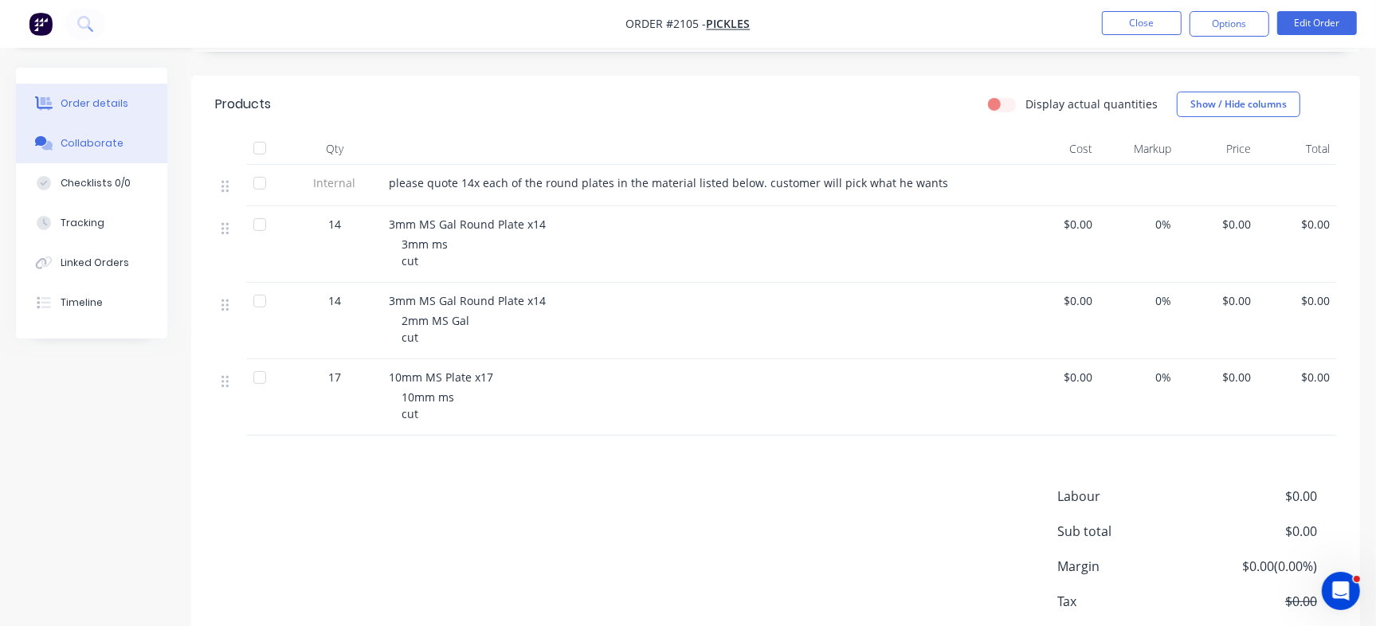
click at [45, 138] on icon at bounding box center [44, 143] width 18 height 14
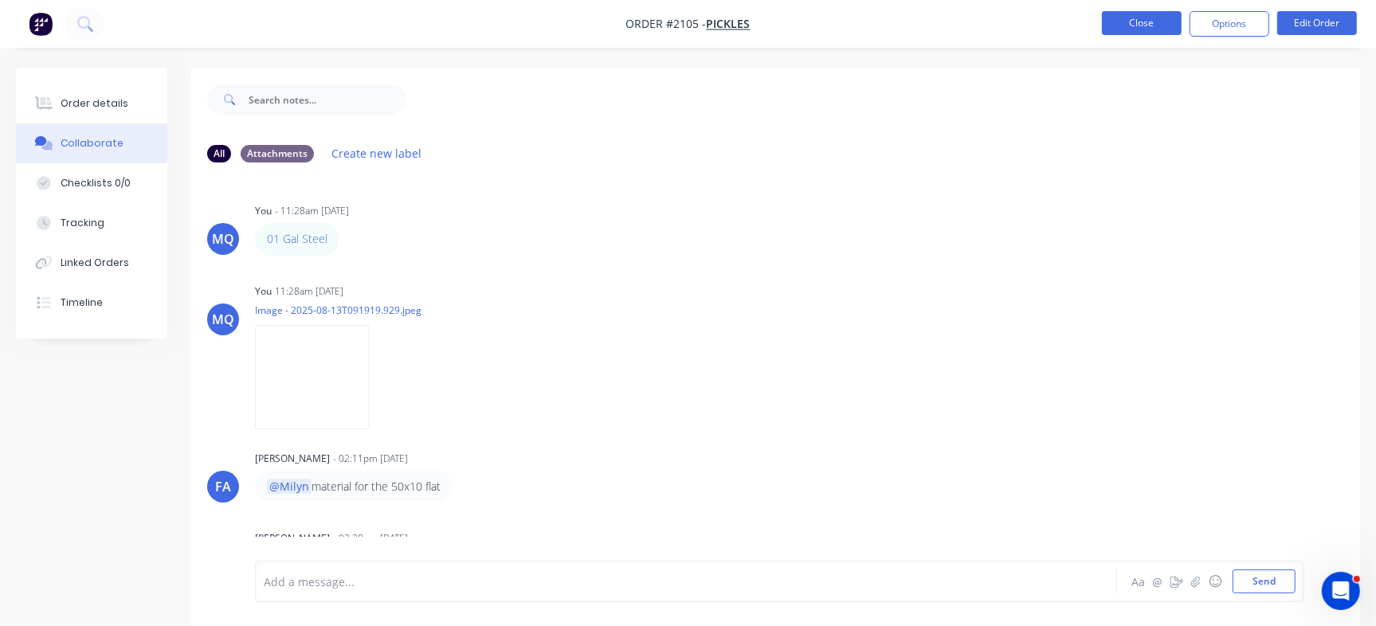
click at [1140, 20] on button "Close" at bounding box center [1142, 23] width 80 height 24
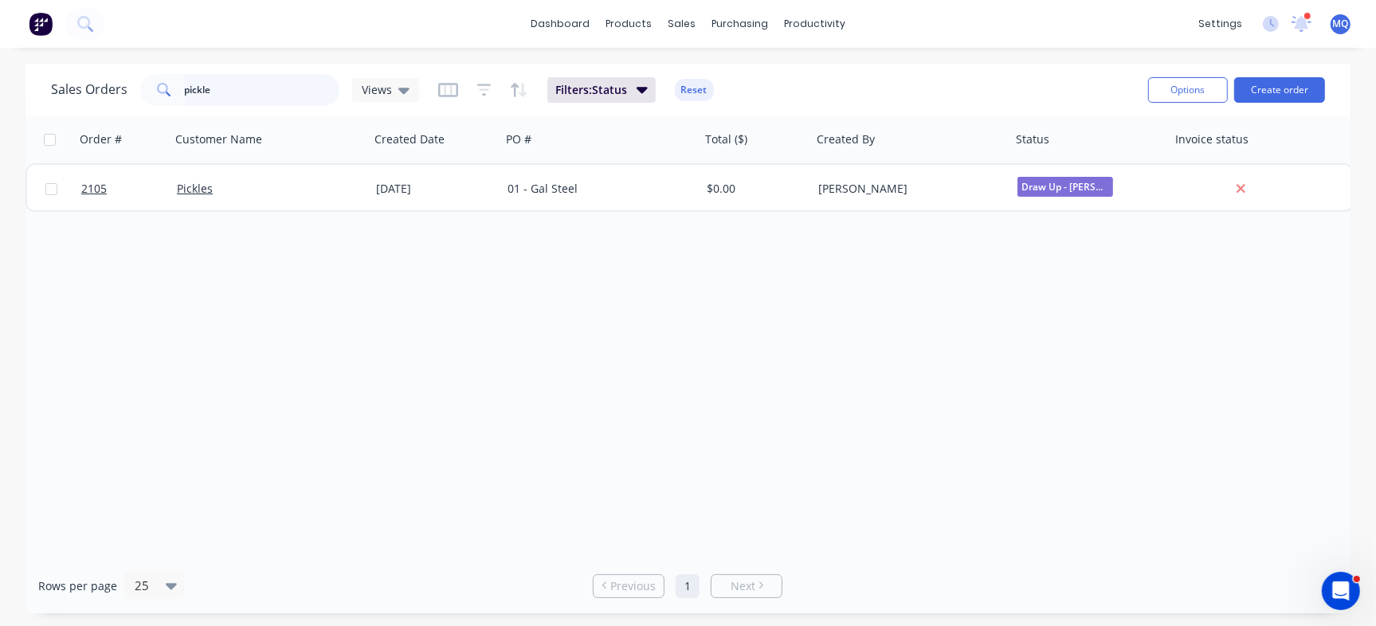
click at [194, 88] on input "pickle" at bounding box center [262, 90] width 155 height 32
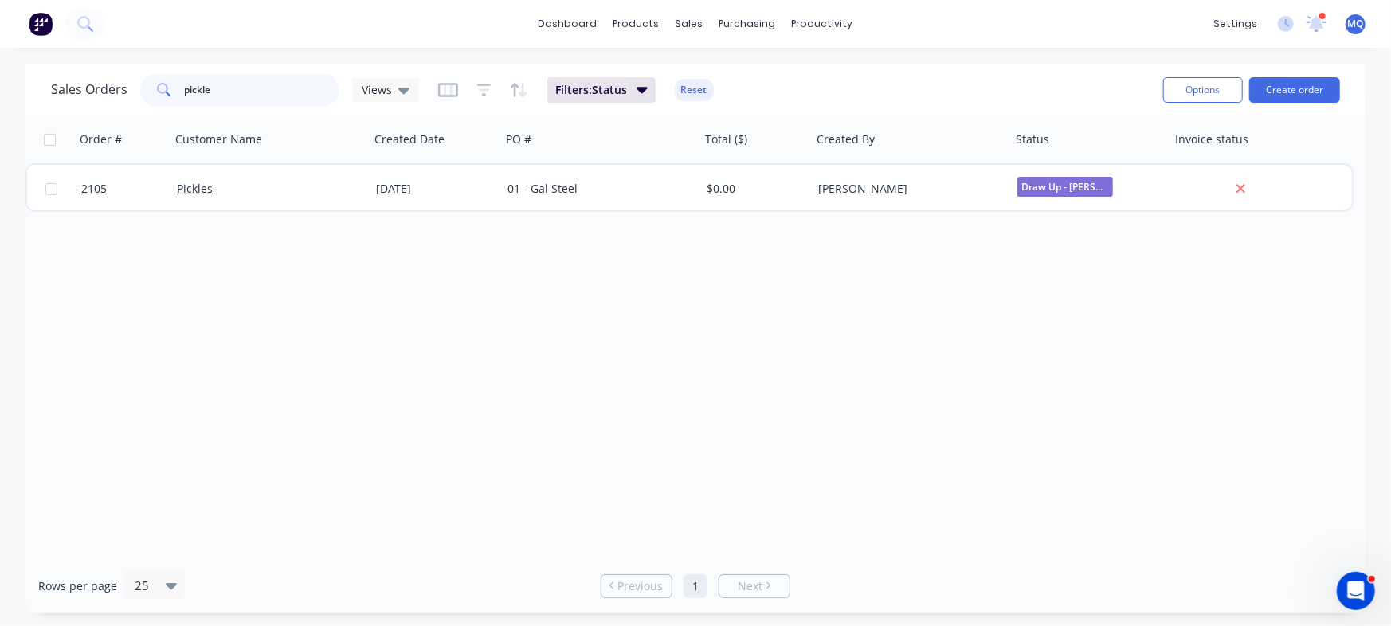
click at [194, 88] on input "pickle" at bounding box center [262, 90] width 155 height 32
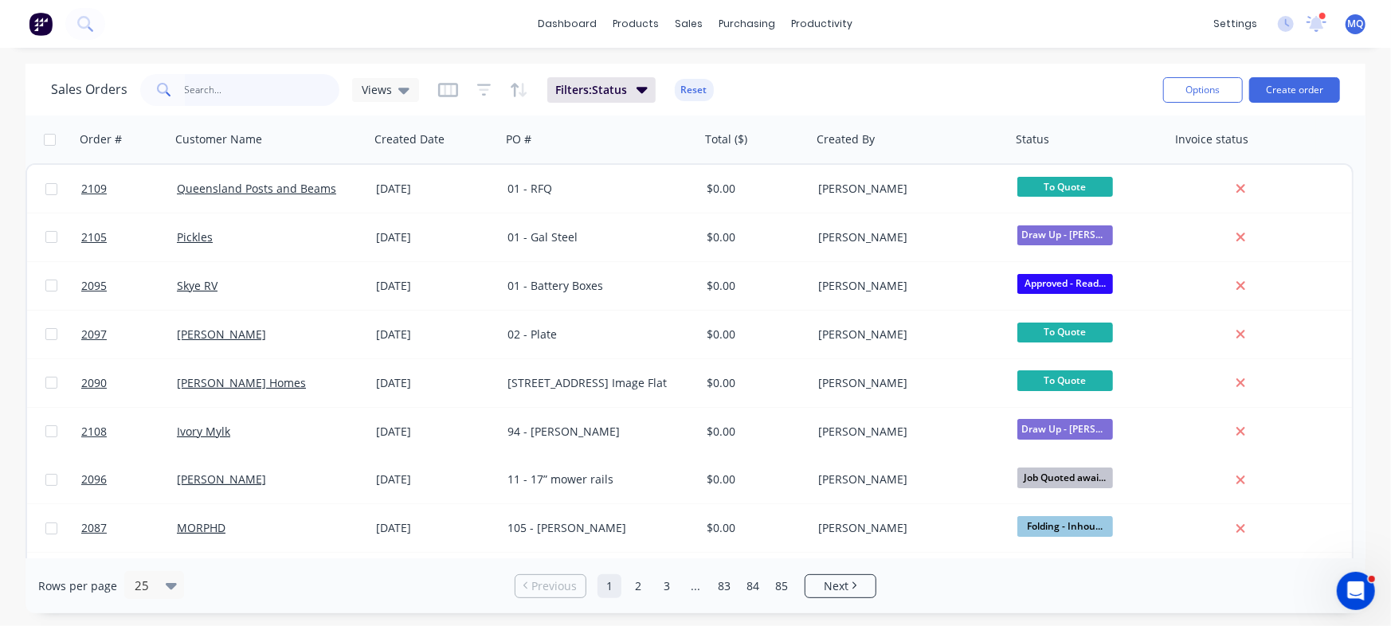
click at [240, 93] on input "text" at bounding box center [262, 90] width 155 height 32
type input "infraco"
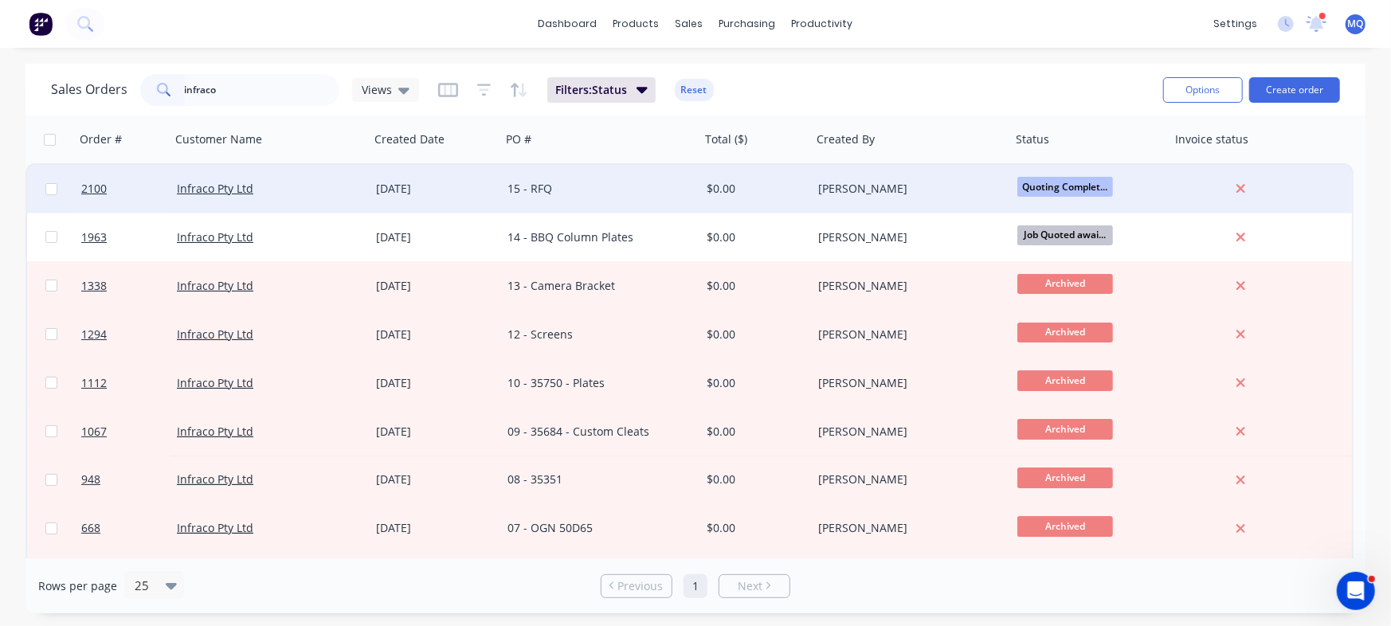
click at [532, 189] on div "15 - RFQ" at bounding box center [596, 189] width 177 height 16
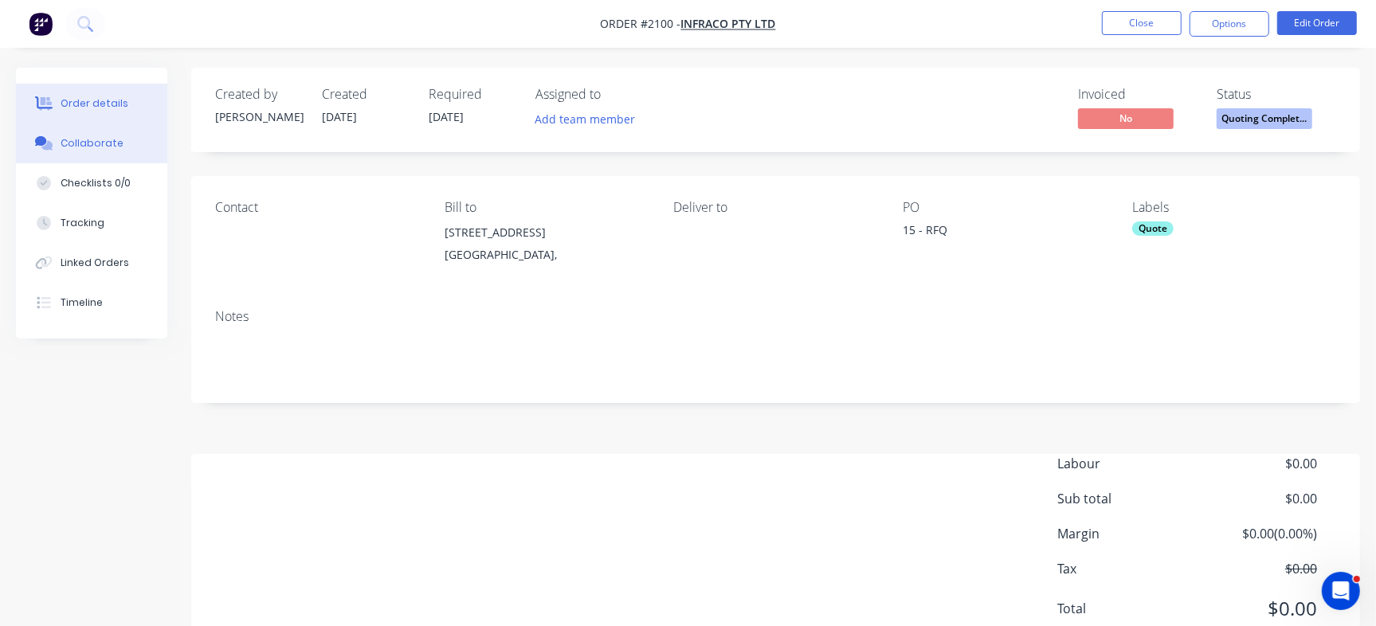
click at [129, 150] on button "Collaborate" at bounding box center [91, 144] width 151 height 40
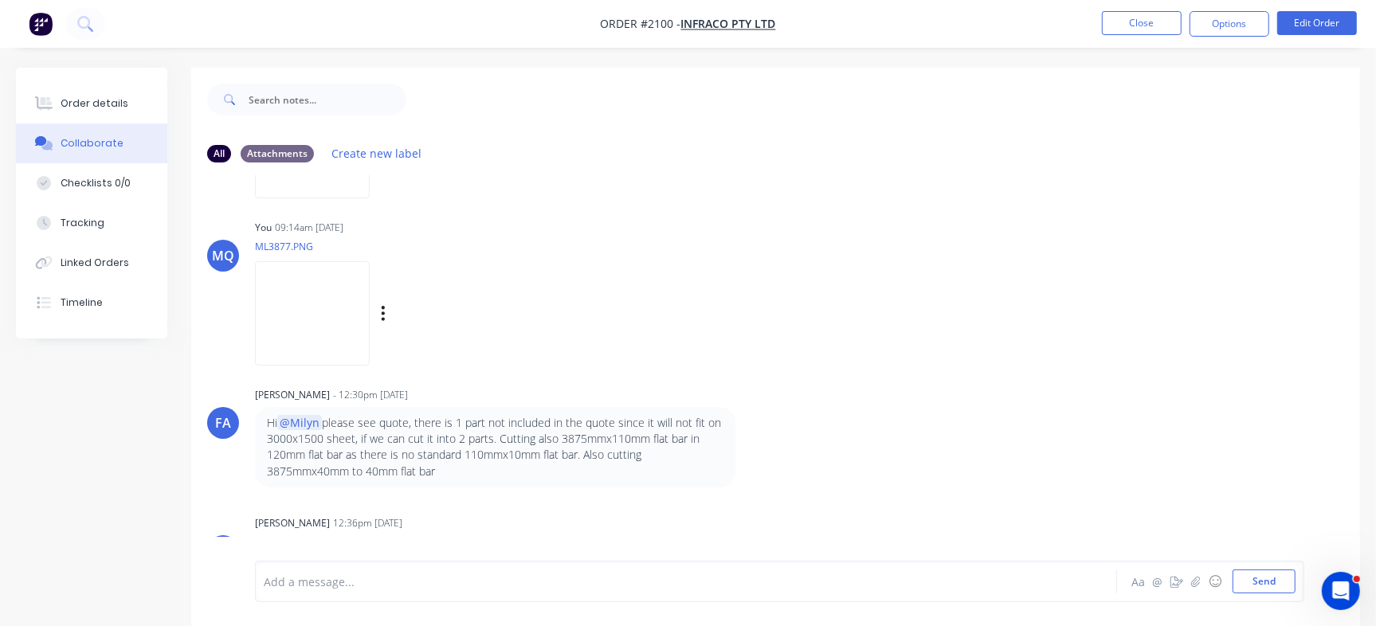
scroll to position [207, 0]
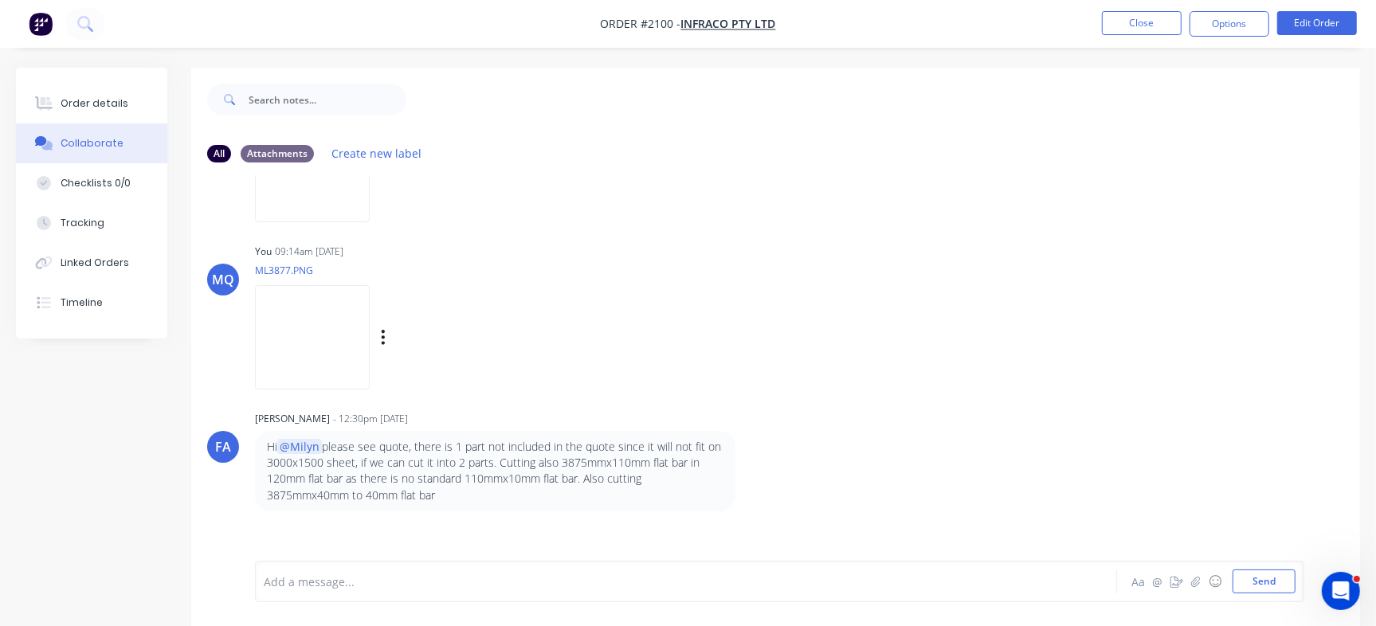
click at [366, 358] on img at bounding box center [312, 337] width 115 height 104
drag, startPoint x: 460, startPoint y: 445, endPoint x: 355, endPoint y: 467, distance: 107.5
click at [355, 467] on p "Hi @[PERSON_NAME] please see quote, there is 1 part not included in the quote s…" at bounding box center [495, 471] width 457 height 65
copy p "1 part not included in the quote since it will not fit on 3000x1500 sheet"
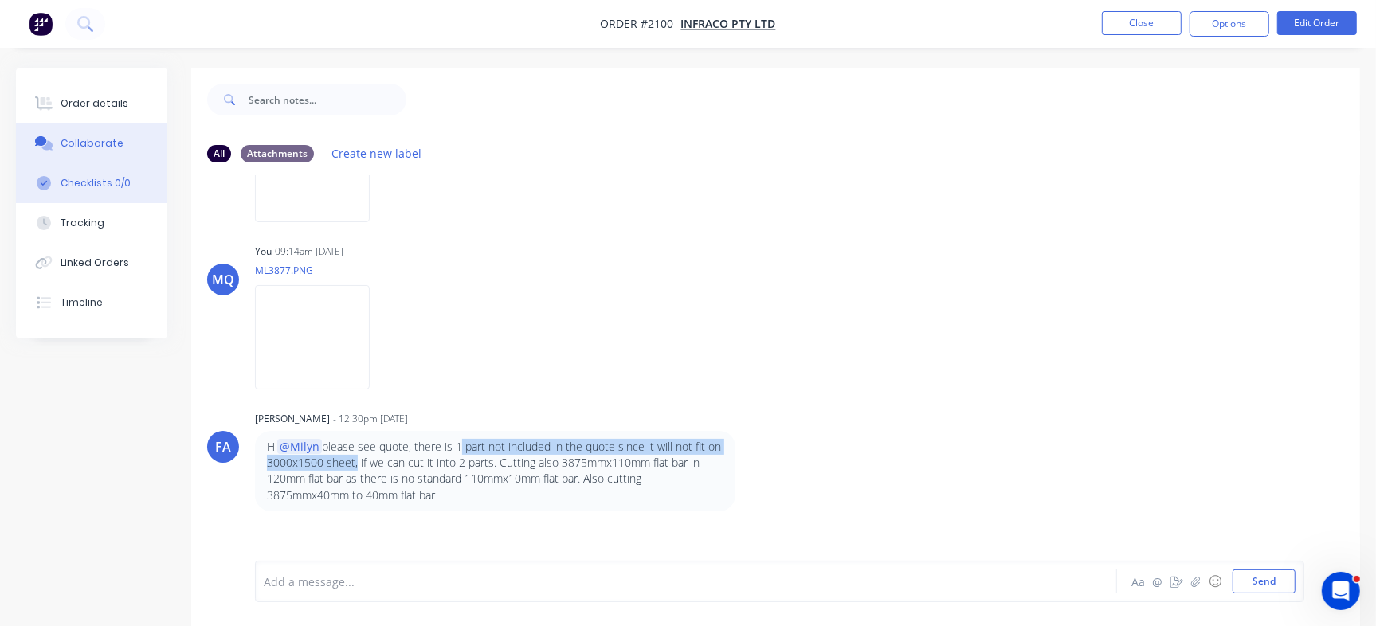
click at [86, 184] on div "Checklists 0/0" at bounding box center [96, 183] width 70 height 14
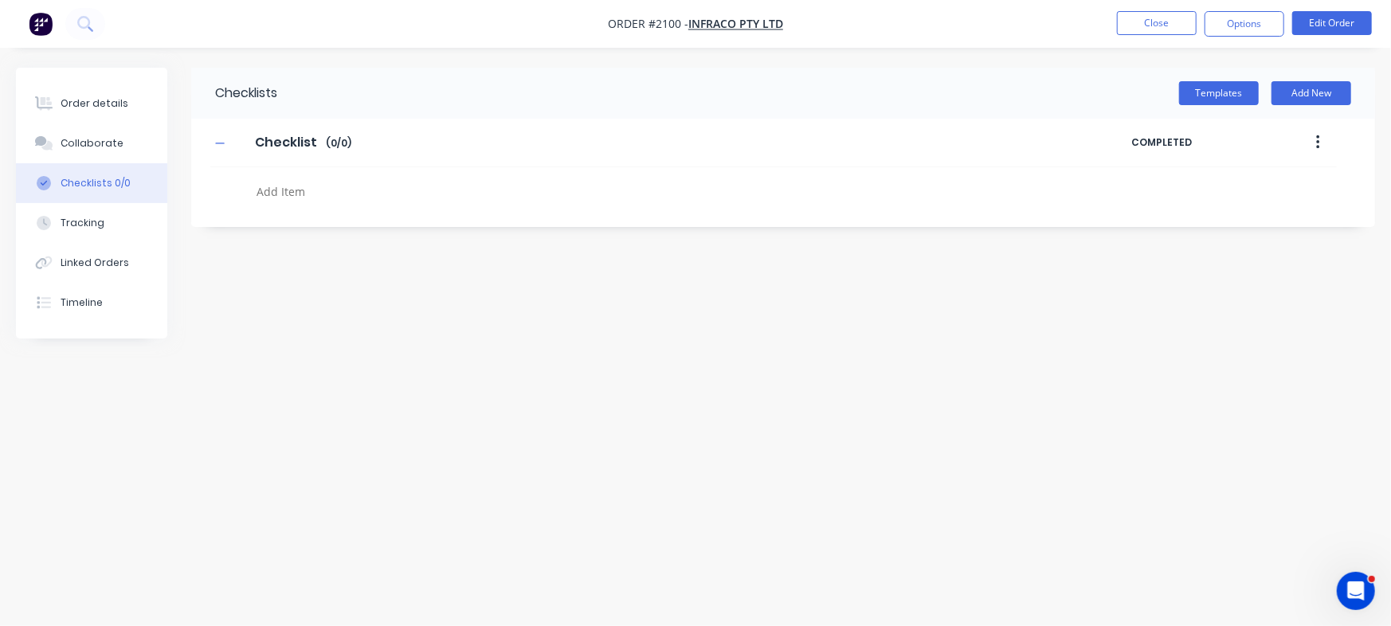
click at [289, 186] on textarea at bounding box center [612, 191] width 725 height 23
drag, startPoint x: 322, startPoint y: 176, endPoint x: 319, endPoint y: 187, distance: 11.6
click at [320, 186] on div at bounding box center [604, 187] width 789 height 41
click at [319, 187] on textarea at bounding box center [612, 191] width 725 height 23
paste textarea "QU-1353"
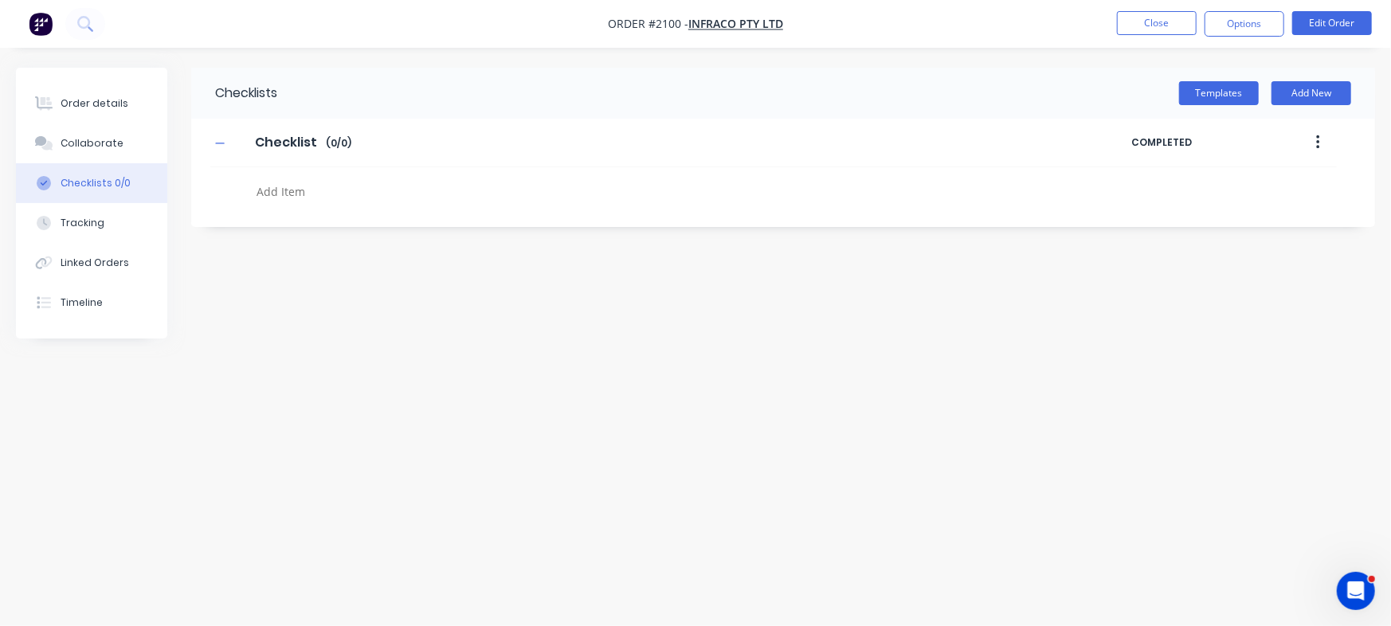
type textarea "QU-1353"
click at [105, 107] on div "Order details" at bounding box center [95, 103] width 68 height 14
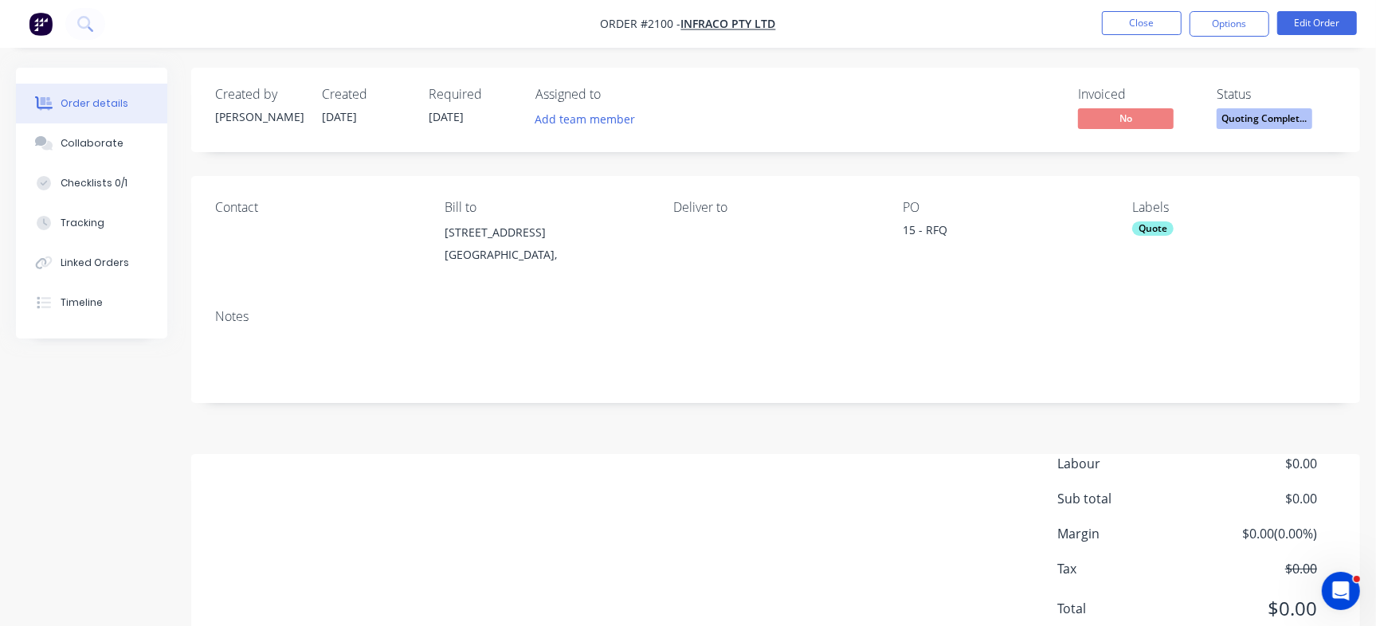
click at [1266, 116] on span "Quoting Complet..." at bounding box center [1265, 118] width 96 height 20
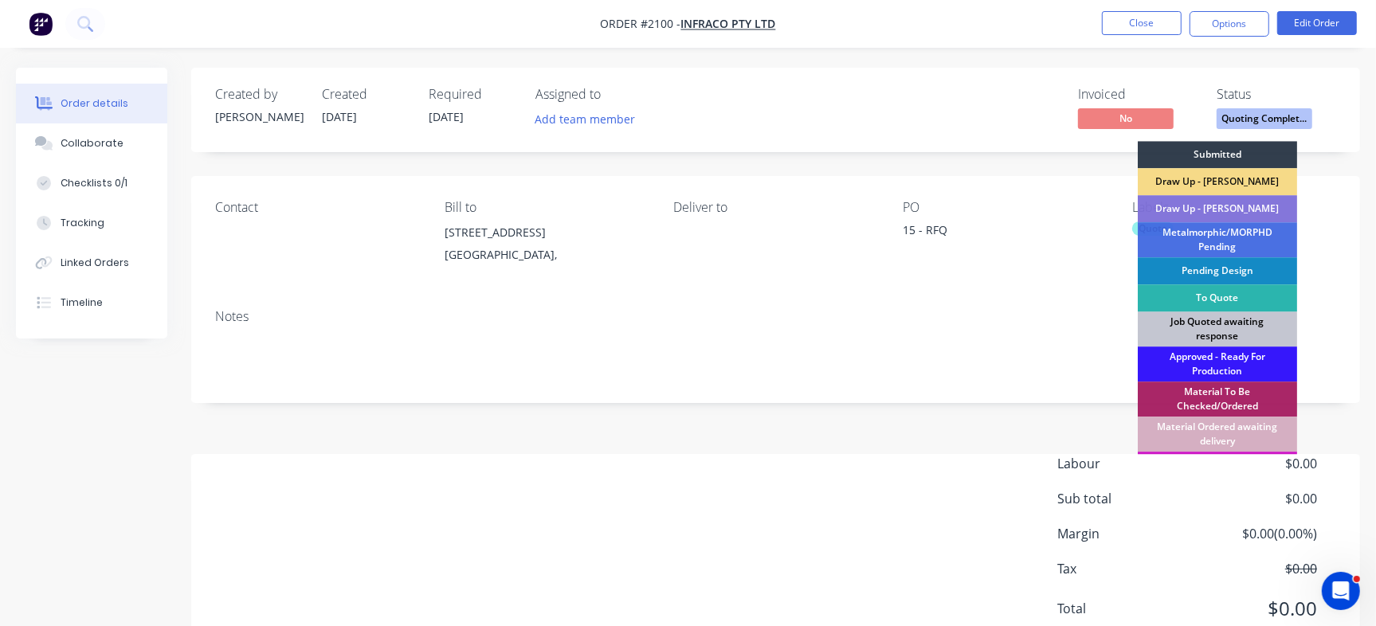
click at [1250, 324] on div "Job Quoted awaiting response" at bounding box center [1217, 329] width 159 height 35
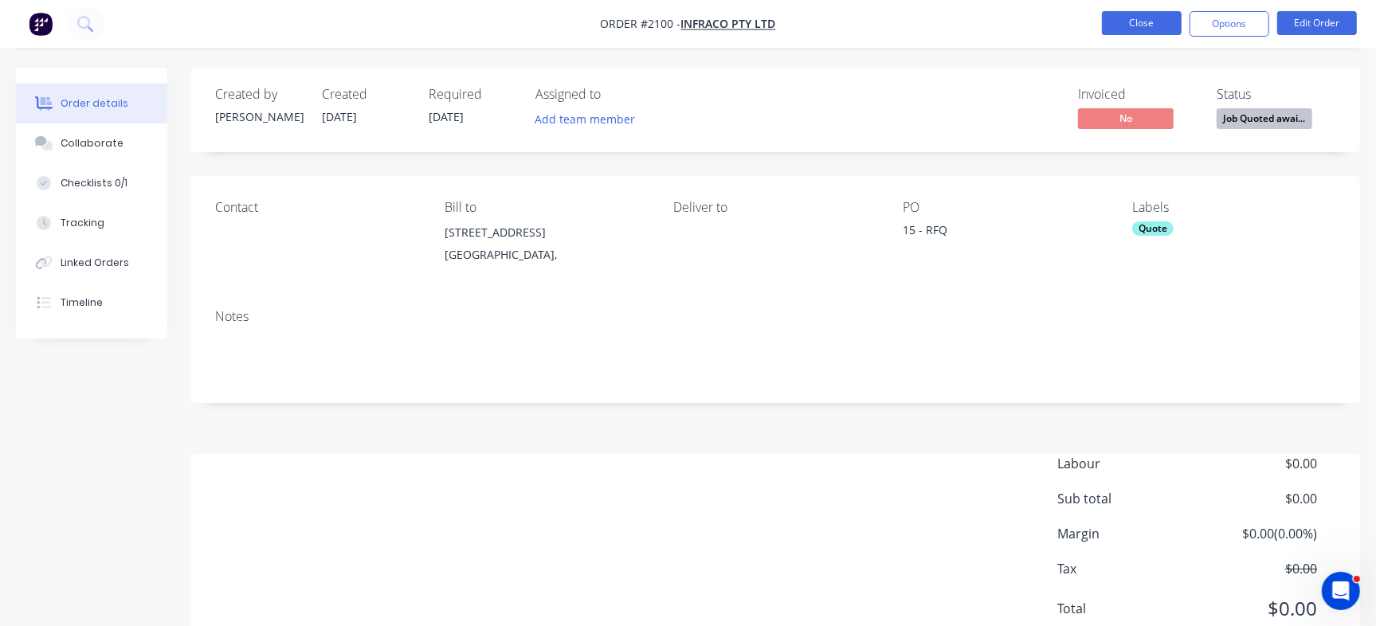
click at [1136, 20] on button "Close" at bounding box center [1142, 23] width 80 height 24
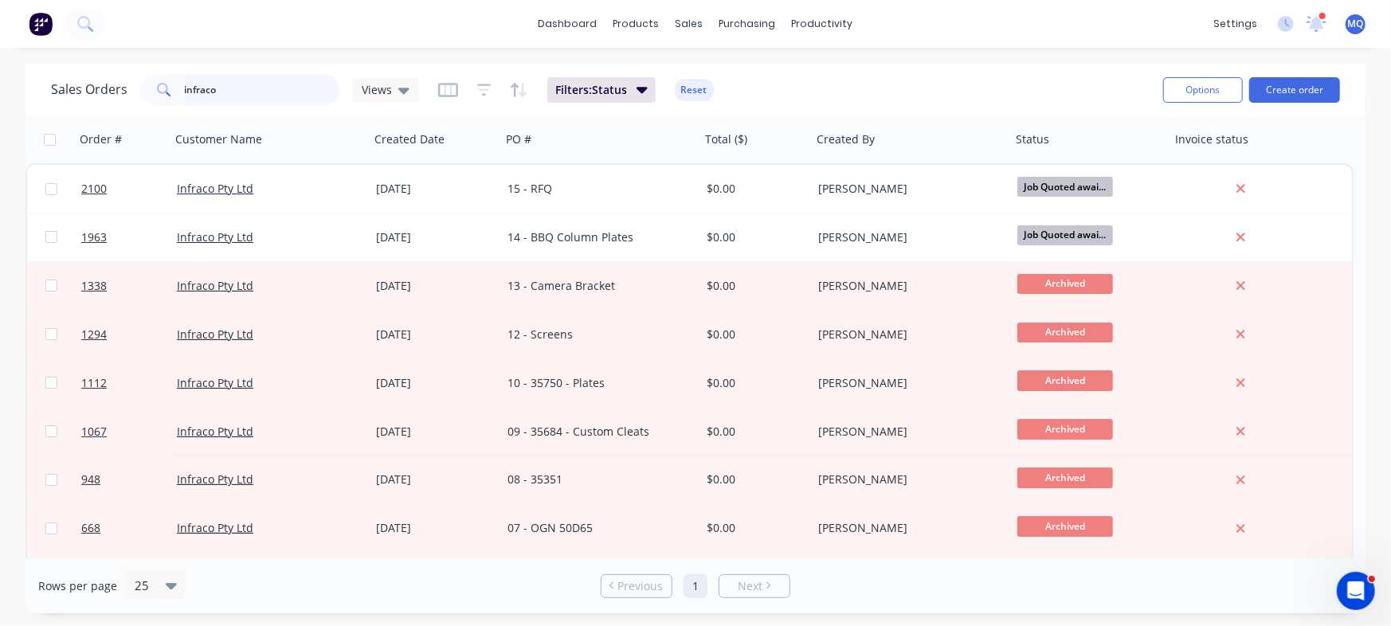
click at [264, 88] on input "infraco" at bounding box center [262, 90] width 155 height 32
type input "ford"
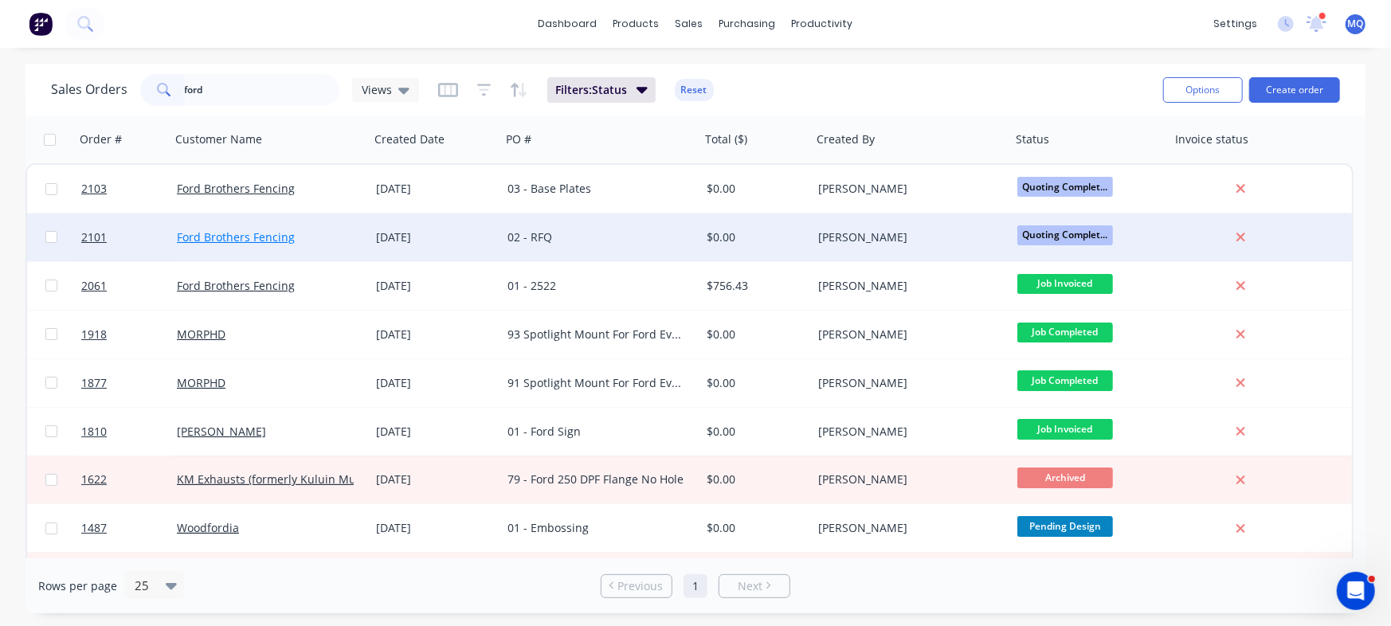
click at [286, 243] on link "Ford Brothers Fencing" at bounding box center [236, 237] width 118 height 15
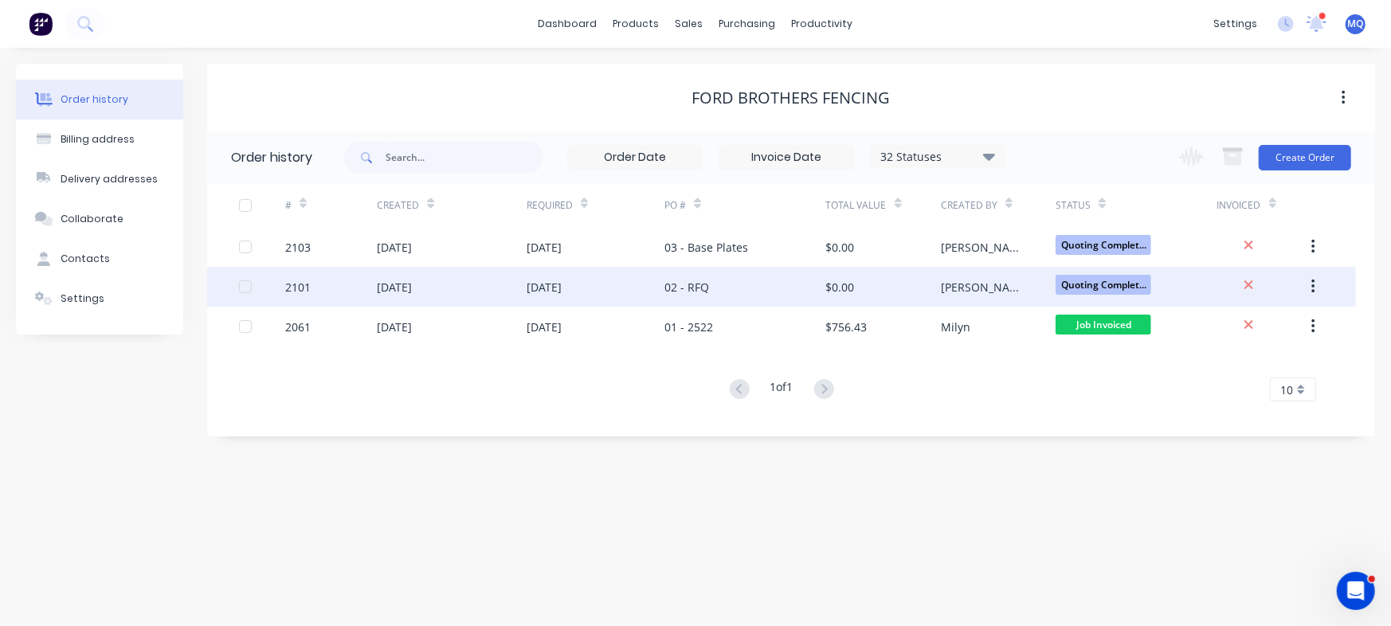
click at [685, 287] on div "02 - RFQ" at bounding box center [687, 287] width 45 height 17
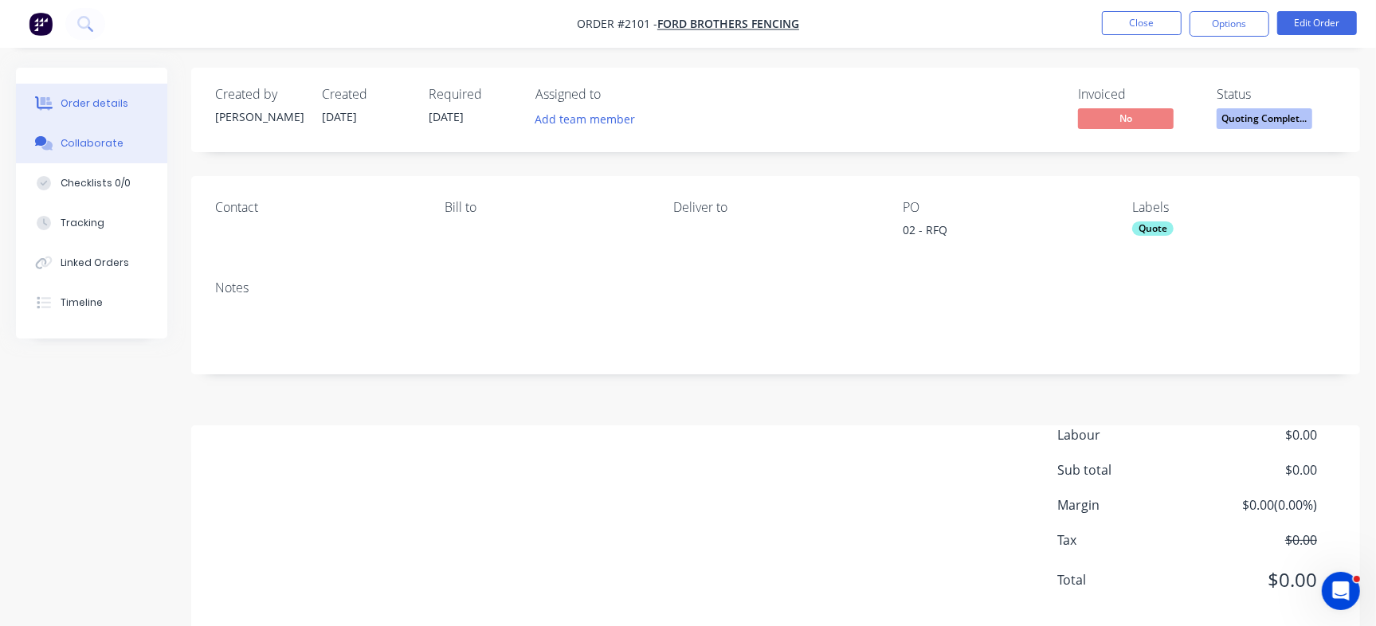
click at [131, 140] on button "Collaborate" at bounding box center [91, 144] width 151 height 40
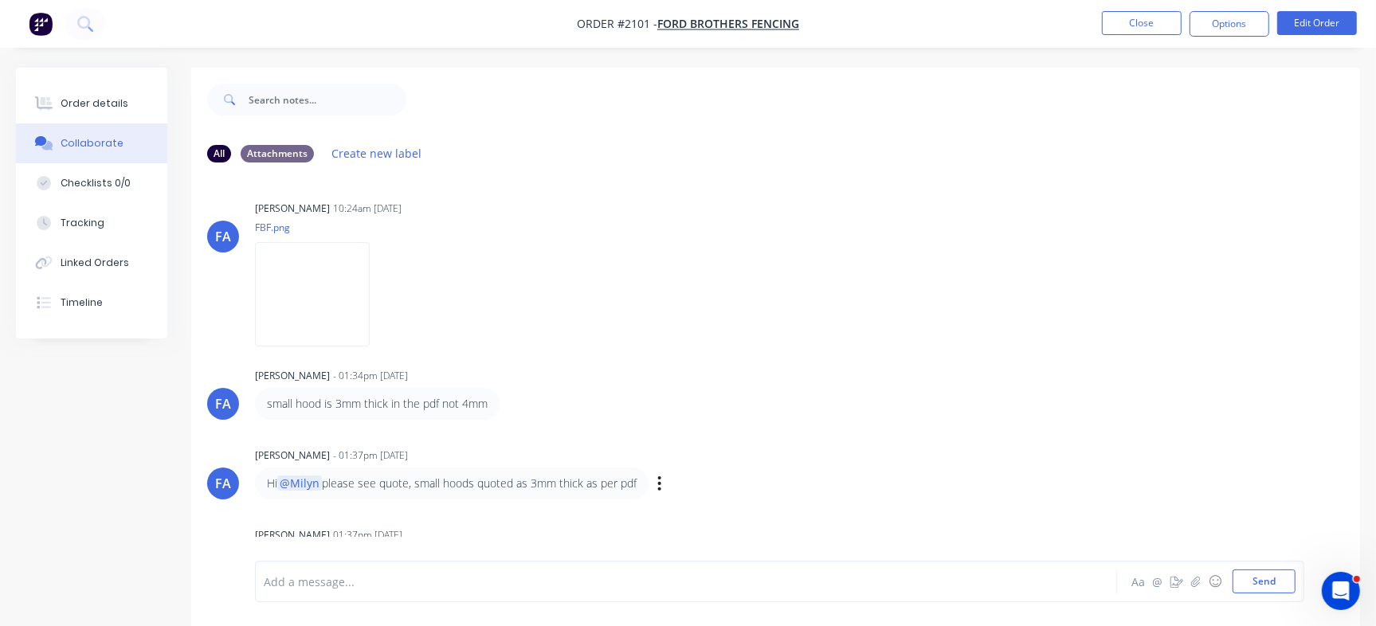
scroll to position [202, 0]
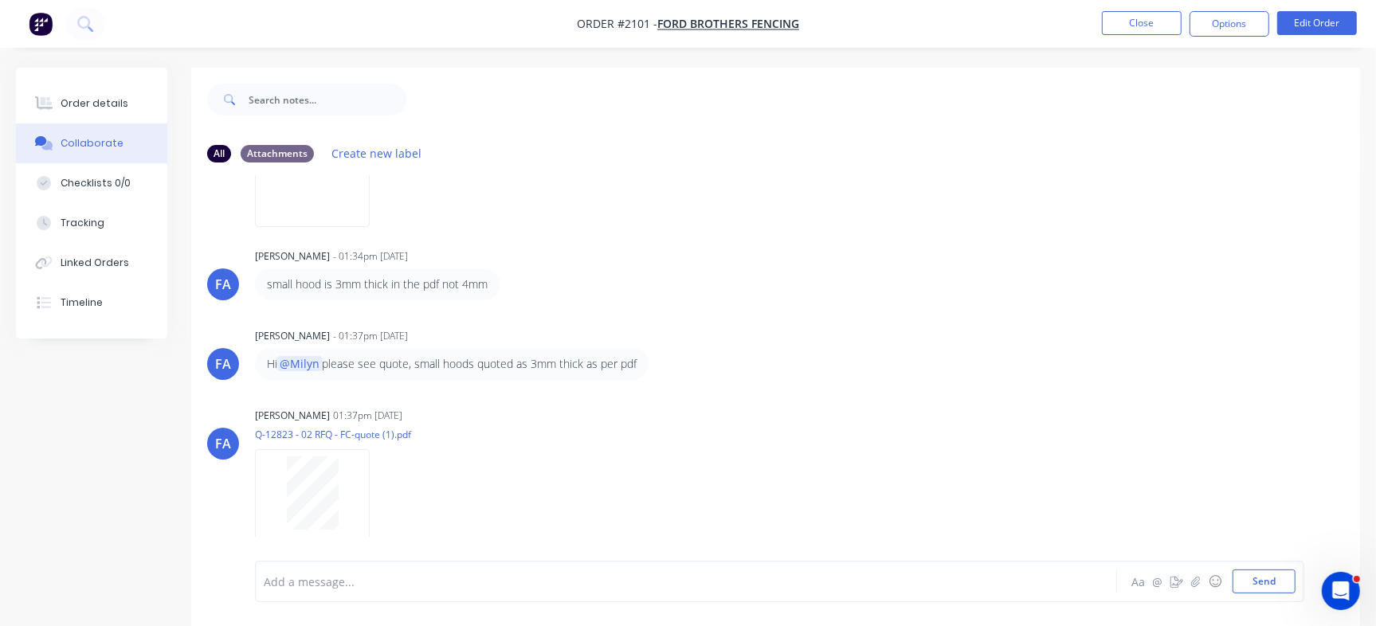
click at [795, 316] on div "[PERSON_NAME] [PERSON_NAME] - 10:22am [DATE] 02 RFQ Labels Edit Delete [PERSON_…" at bounding box center [775, 368] width 1169 height 386
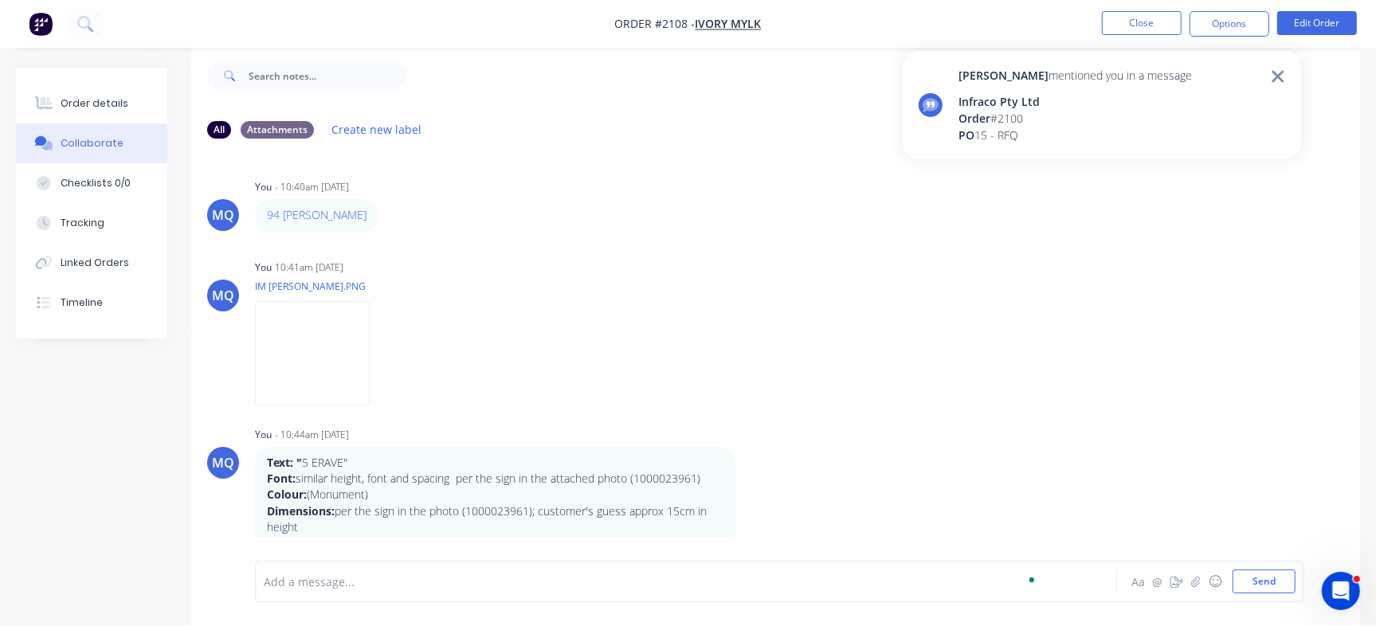
scroll to position [643, 0]
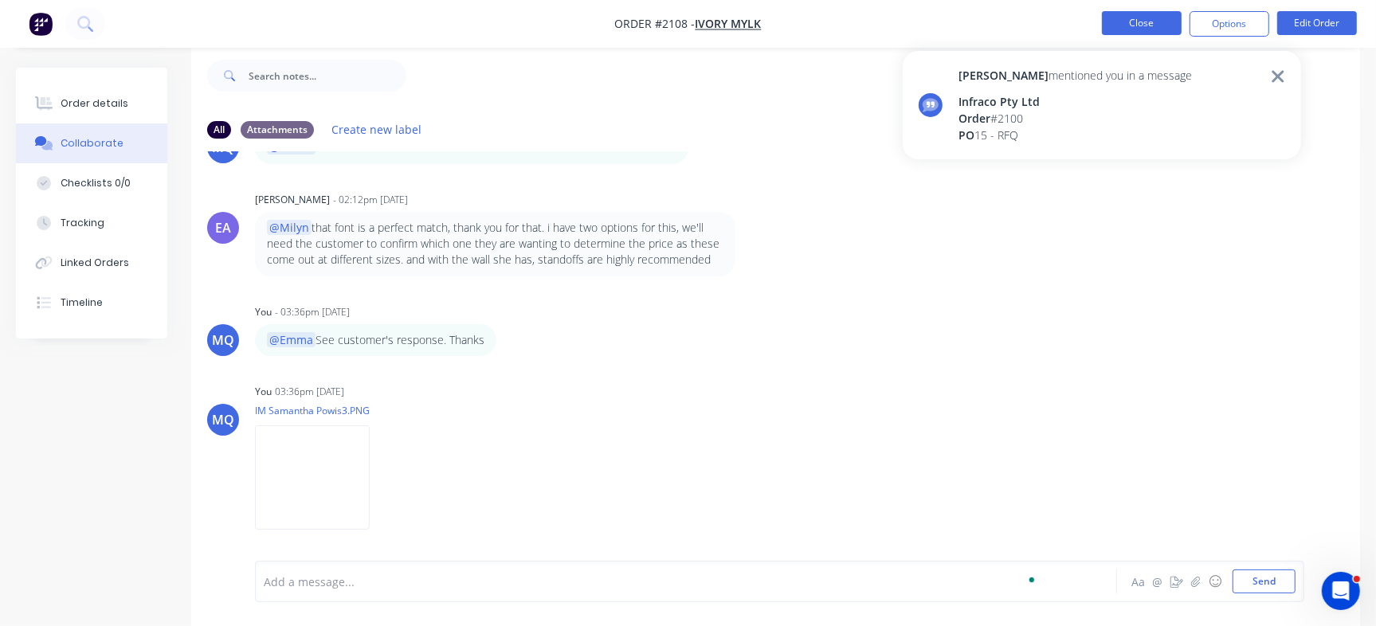
click at [1131, 17] on button "Close" at bounding box center [1142, 23] width 80 height 24
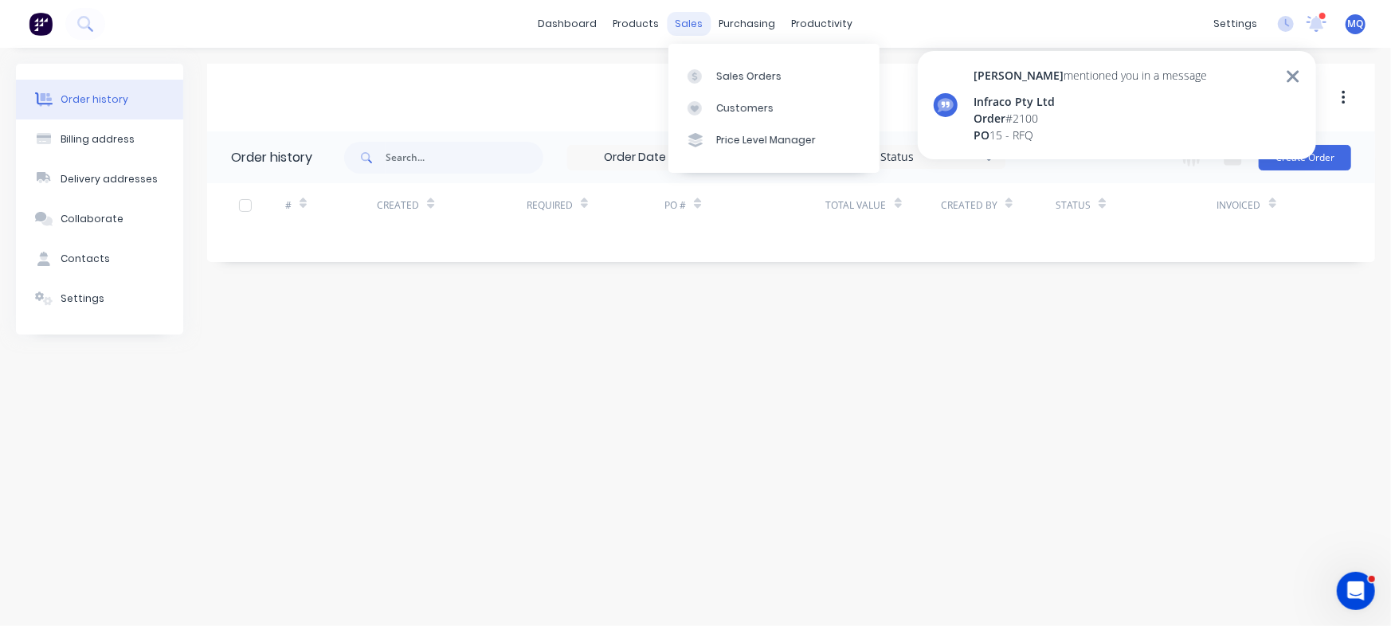
click at [681, 18] on div "sales" at bounding box center [690, 24] width 44 height 24
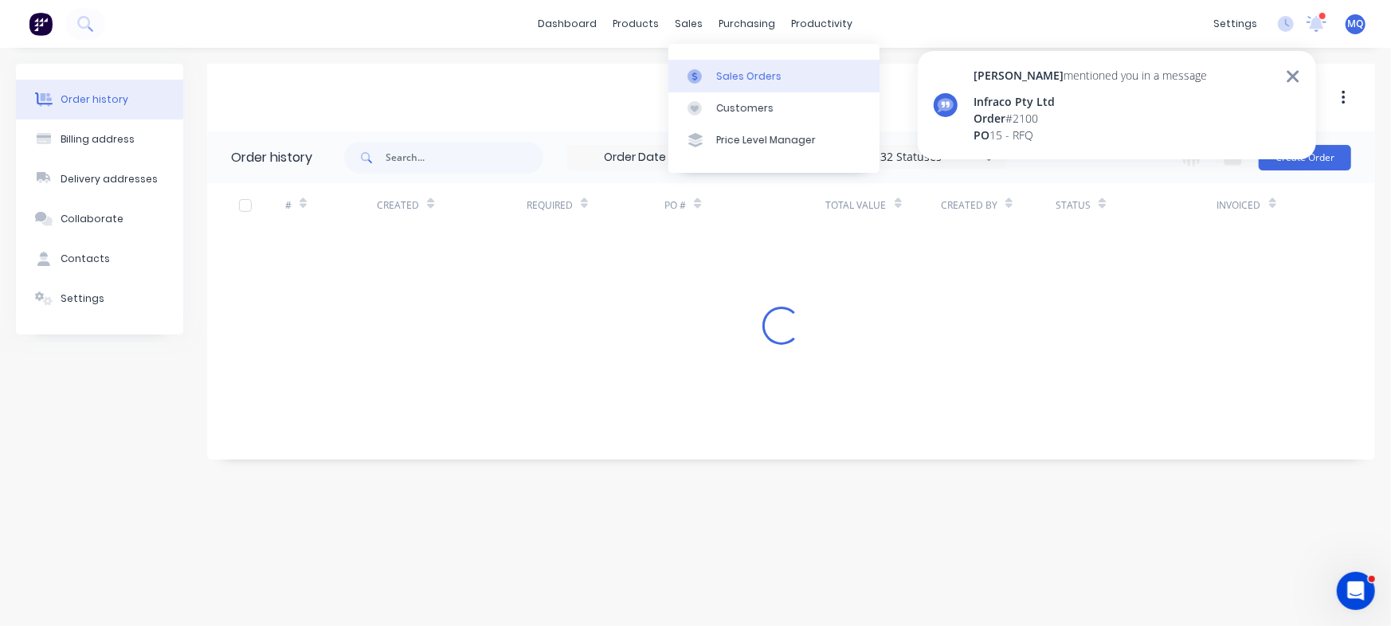
click at [704, 79] on div at bounding box center [700, 76] width 24 height 14
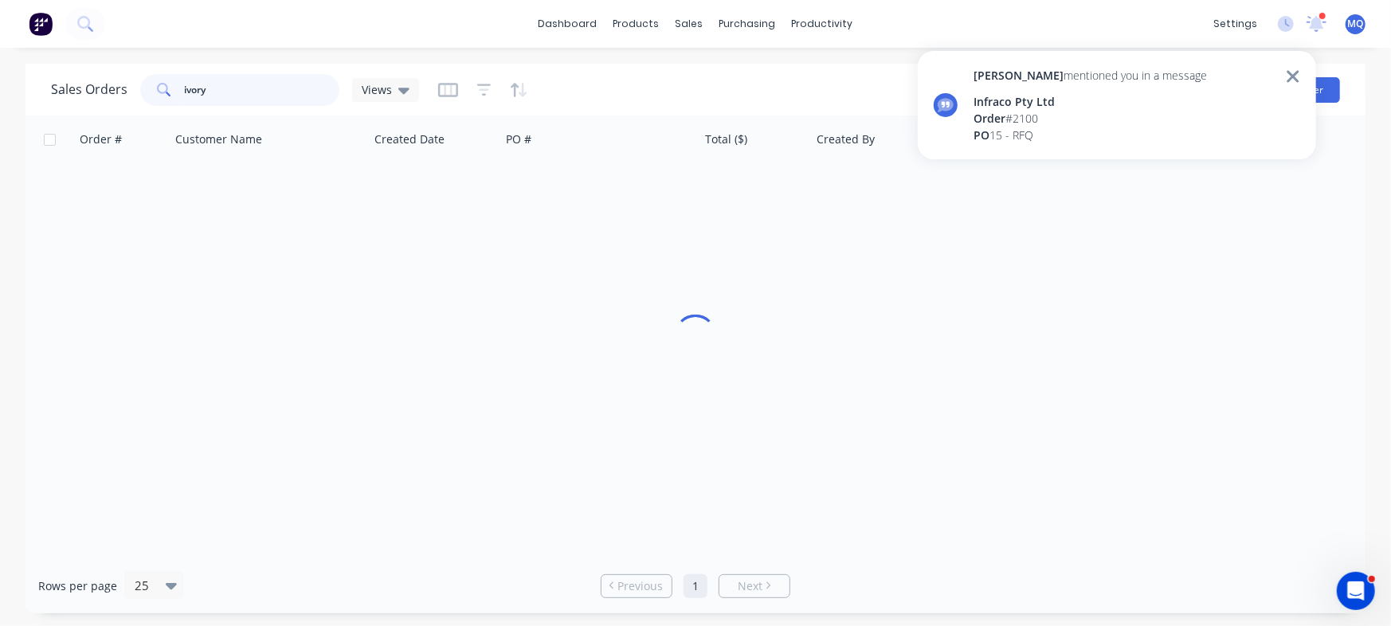
click at [254, 93] on input "ivory" at bounding box center [262, 90] width 155 height 32
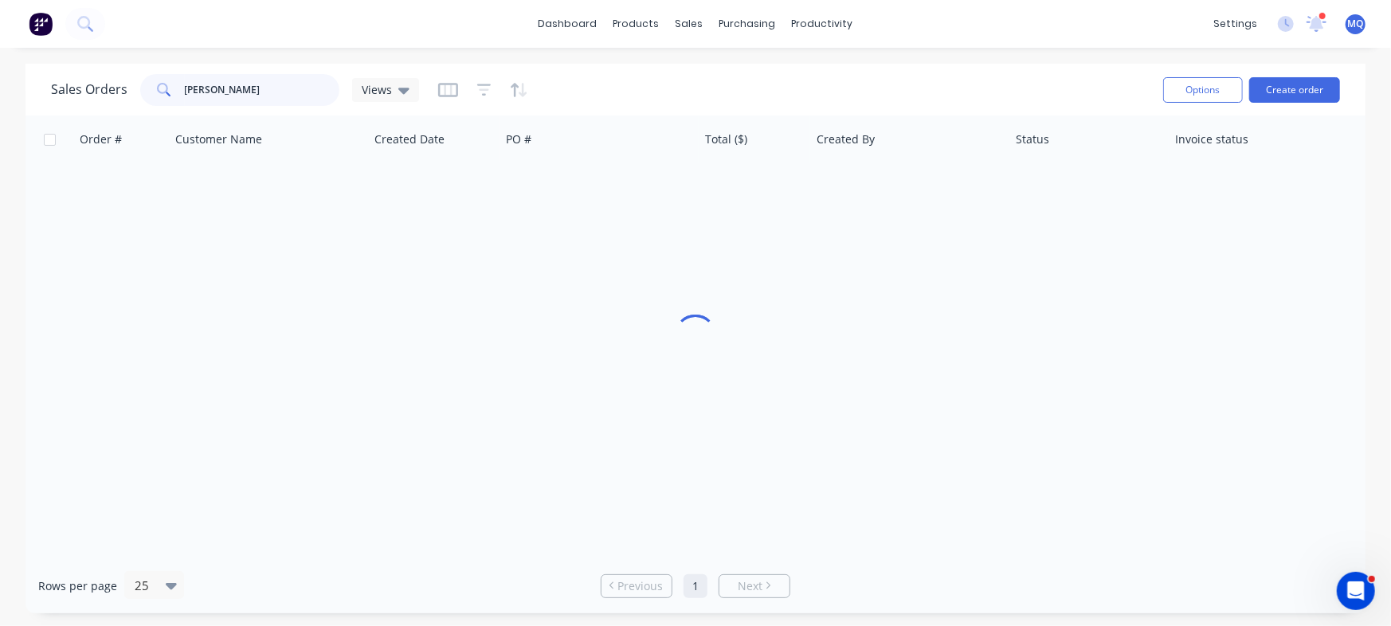
type input "ted lynch"
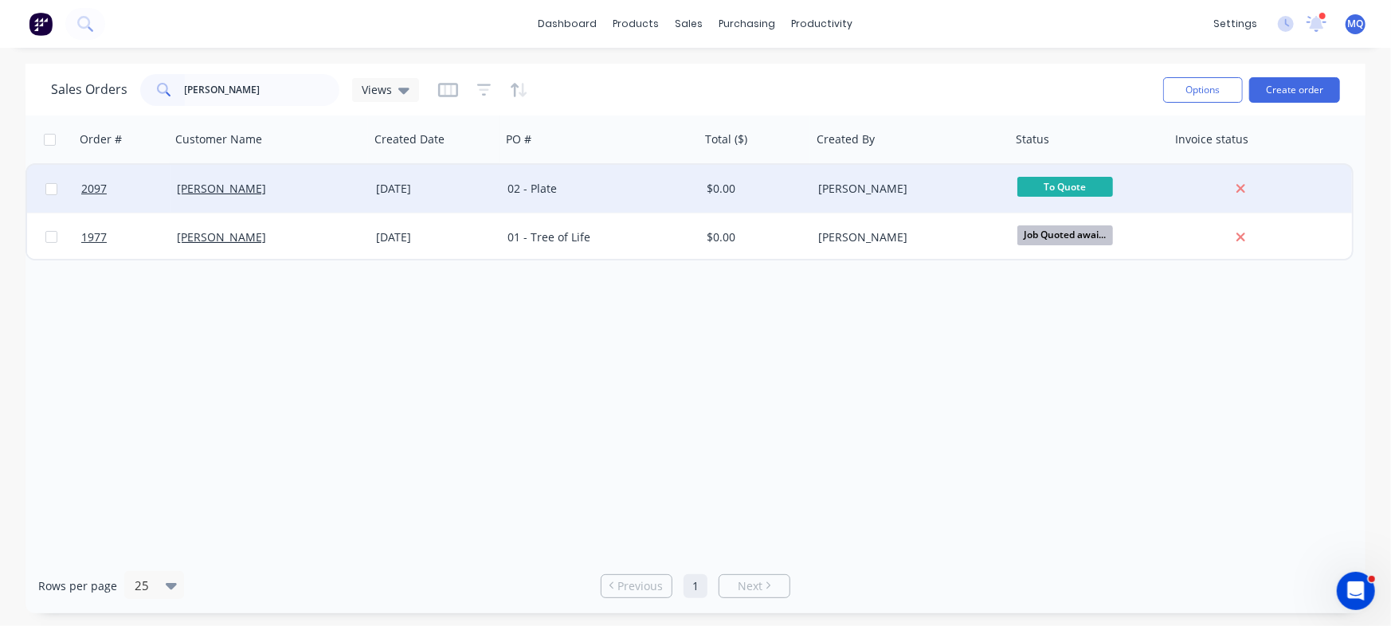
click at [603, 179] on div "02 - Plate" at bounding box center [600, 189] width 199 height 48
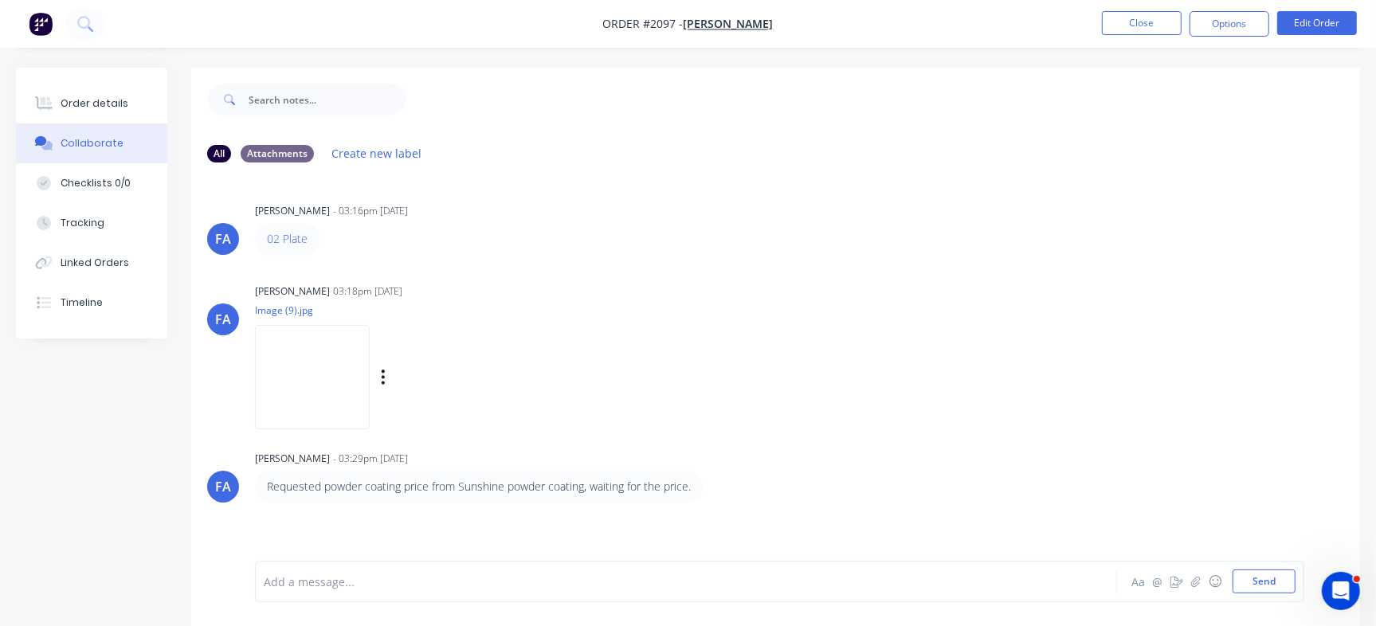
click at [358, 379] on img at bounding box center [312, 377] width 115 height 104
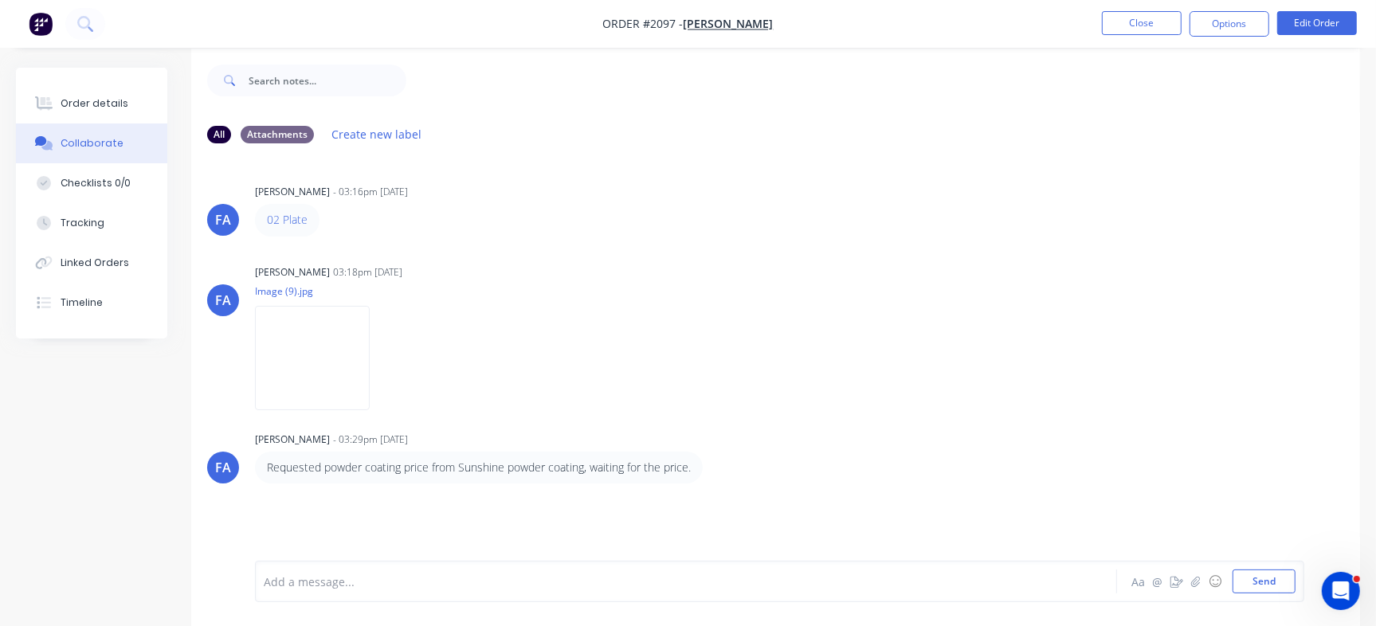
scroll to position [24, 0]
